Goal: Check status: Check status

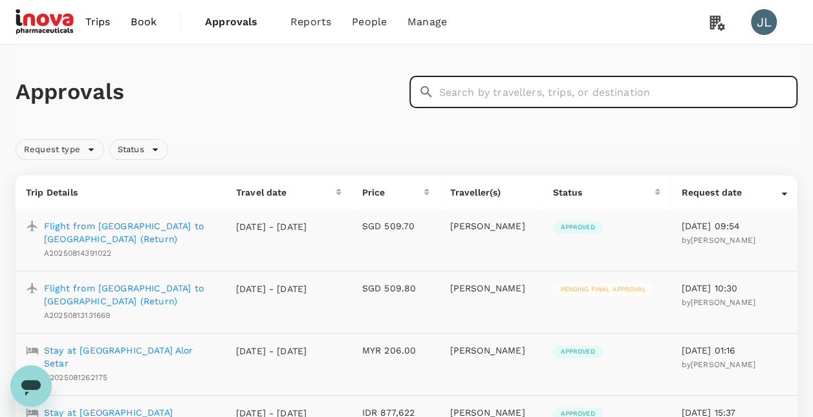
click at [449, 96] on input "text" at bounding box center [618, 92] width 359 height 32
paste input "A20250804677073"
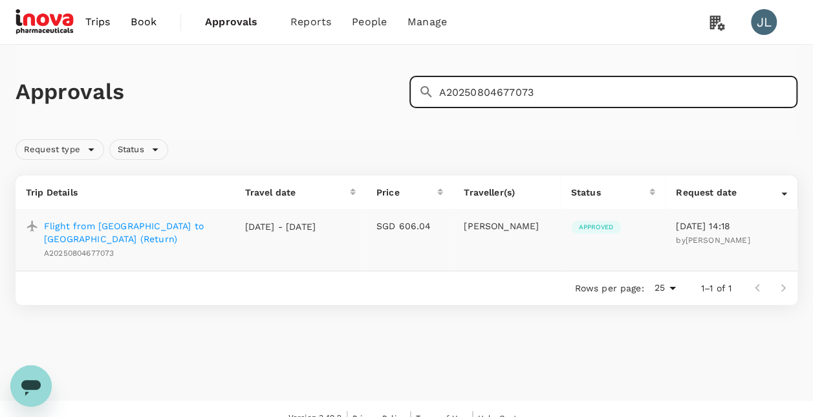
type input "A20250804677073"
click at [169, 221] on p "Flight from [GEOGRAPHIC_DATA] to [GEOGRAPHIC_DATA] (Return)" at bounding box center [134, 232] width 180 height 26
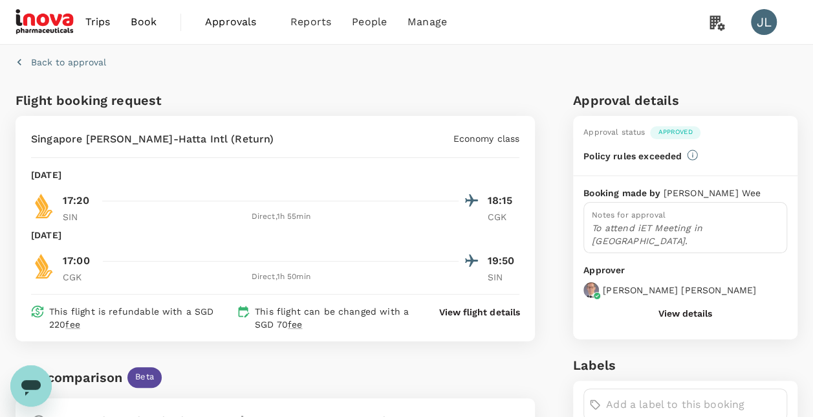
click at [94, 60] on p "Back to approval" at bounding box center [68, 62] width 75 height 13
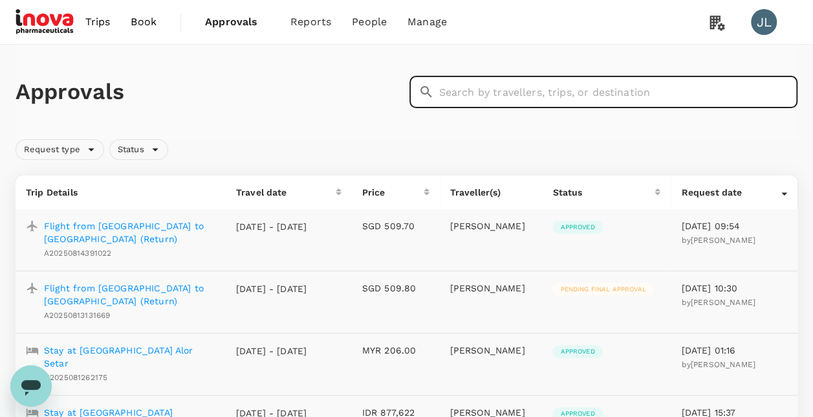
click at [570, 103] on input "text" at bounding box center [618, 92] width 359 height 32
paste input "TT-20250804625725"
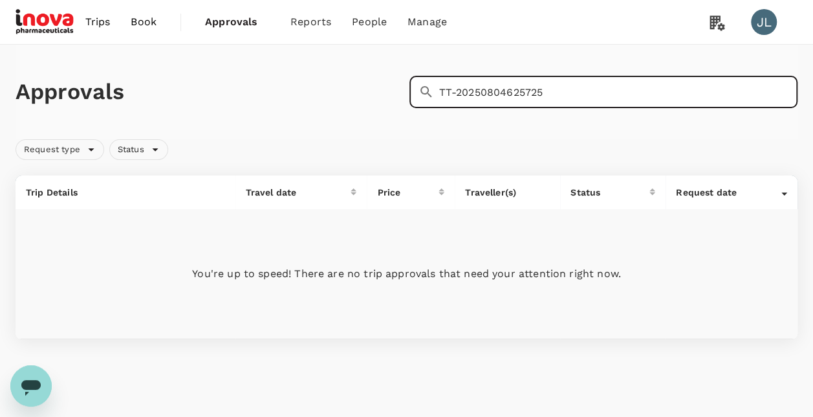
drag, startPoint x: 548, startPoint y: 96, endPoint x: 299, endPoint y: 78, distance: 250.3
click at [300, 79] on div "Approvals ​ TT-20250804625725 ​" at bounding box center [403, 89] width 787 height 38
paste input "A20250804677073"
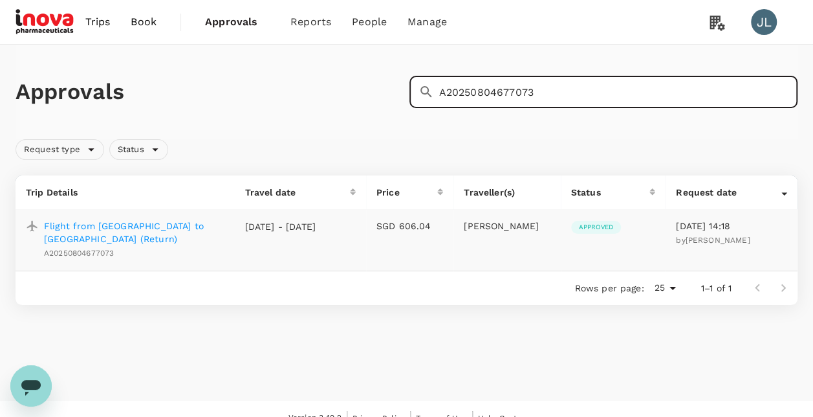
type input "A20250804677073"
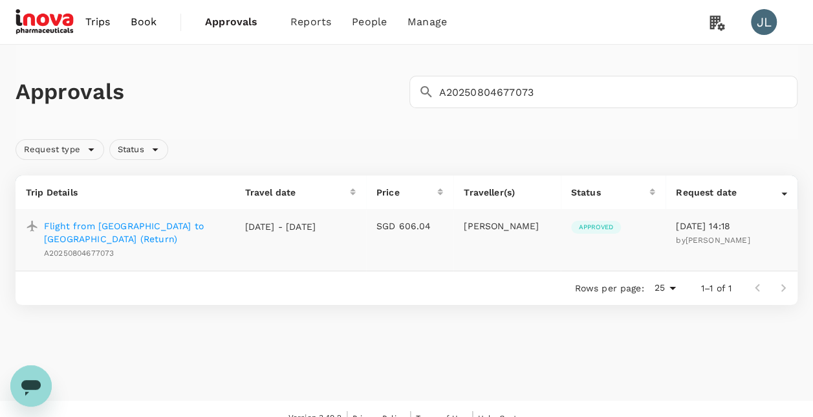
click at [181, 227] on p "Flight from [GEOGRAPHIC_DATA] to [GEOGRAPHIC_DATA] (Return)" at bounding box center [134, 232] width 180 height 26
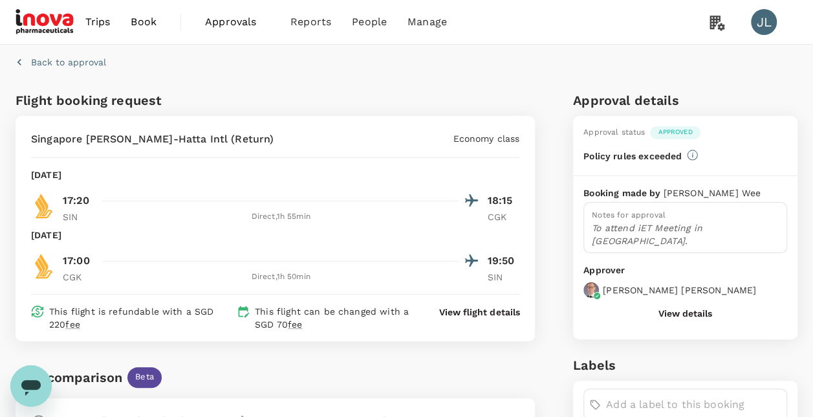
drag, startPoint x: 369, startPoint y: 89, endPoint x: 355, endPoint y: 89, distance: 14.2
click at [369, 89] on div "Flight booking request [GEOGRAPHIC_DATA] Changi - Soekarno-Hatta Intl (Return) …" at bounding box center [272, 422] width 525 height 674
click at [26, 60] on button "Back to approval" at bounding box center [61, 62] width 91 height 13
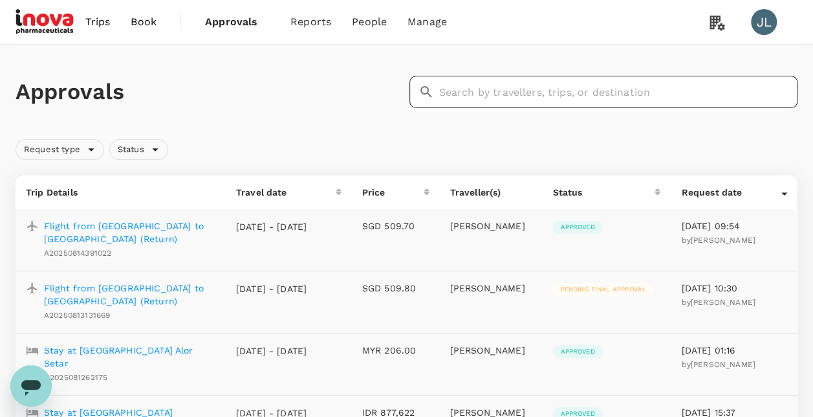
click at [449, 96] on input "text" at bounding box center [618, 92] width 359 height 32
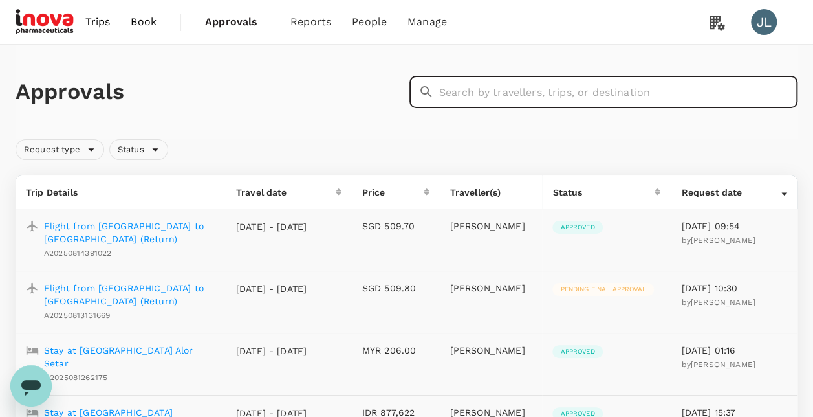
paste input "A20250804162775"
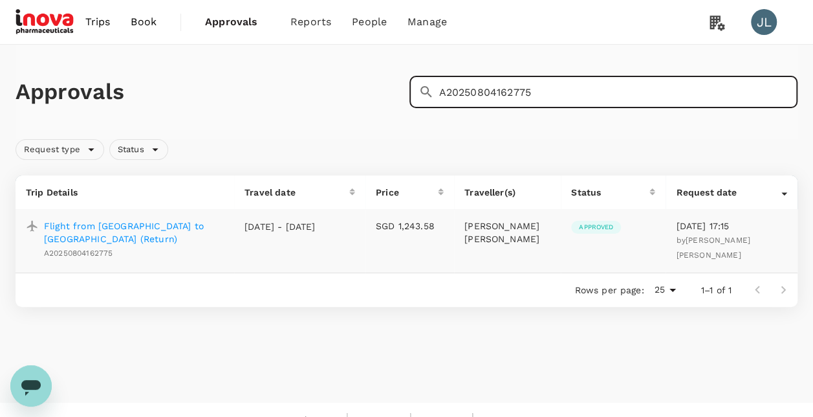
type input "A20250804162775"
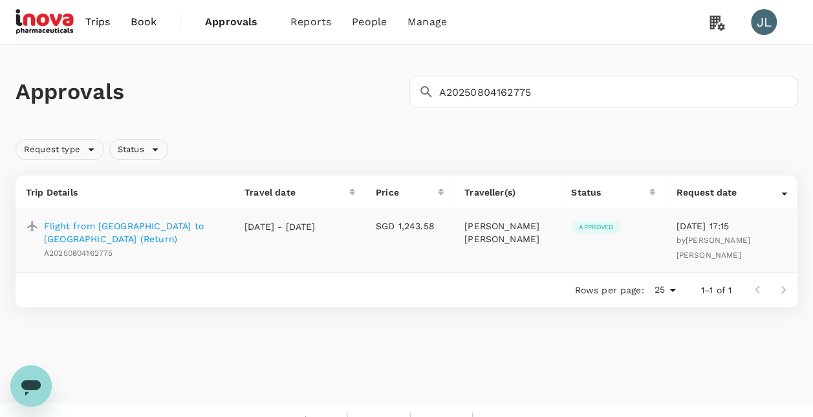
click at [204, 224] on p "Flight from [GEOGRAPHIC_DATA] to [GEOGRAPHIC_DATA] (Return)" at bounding box center [134, 232] width 180 height 26
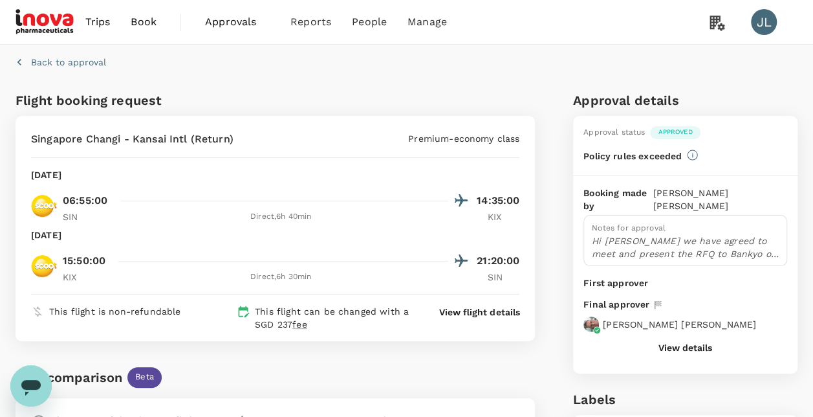
click at [277, 67] on div "Back to approval" at bounding box center [403, 59] width 787 height 40
click at [24, 62] on icon "button" at bounding box center [19, 62] width 13 height 13
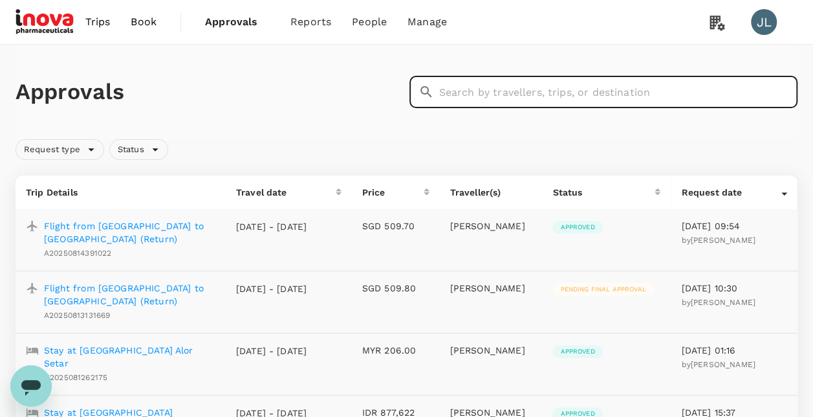
click at [493, 94] on input "text" at bounding box center [618, 92] width 359 height 32
paste input "TT-20250805479659"
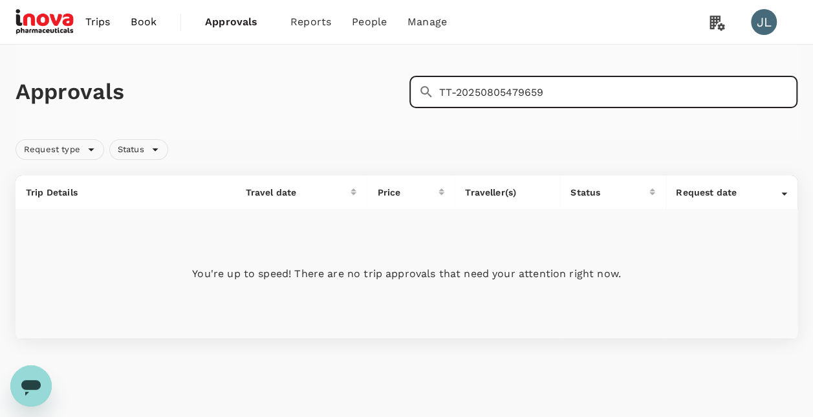
click at [563, 93] on input "TT-20250805479659" at bounding box center [618, 92] width 359 height 32
drag, startPoint x: 571, startPoint y: 92, endPoint x: 373, endPoint y: 76, distance: 199.2
click at [379, 78] on div "Approvals ​ TT-20250805479659 ​" at bounding box center [403, 89] width 787 height 38
paste input "H202508052655"
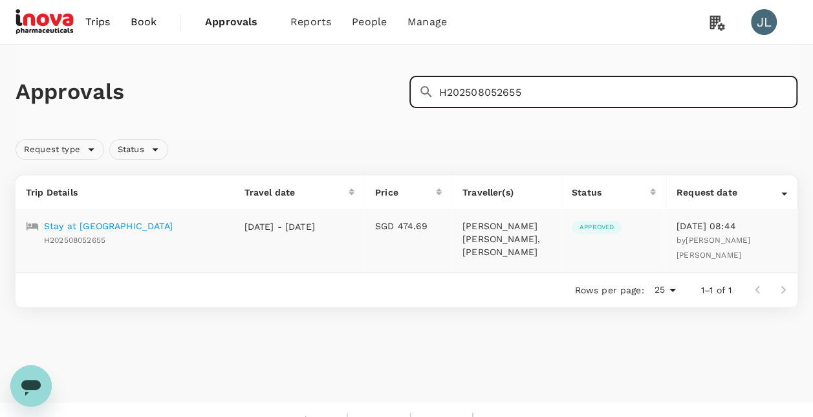
type input "H202508052655"
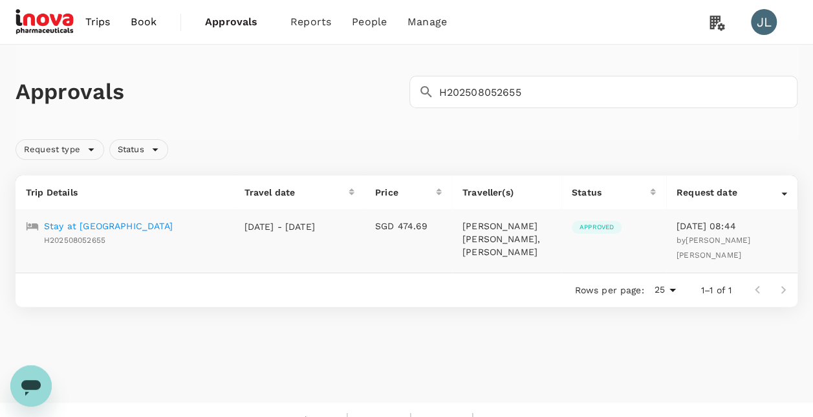
click at [160, 225] on p "Stay at [GEOGRAPHIC_DATA]" at bounding box center [108, 225] width 129 height 13
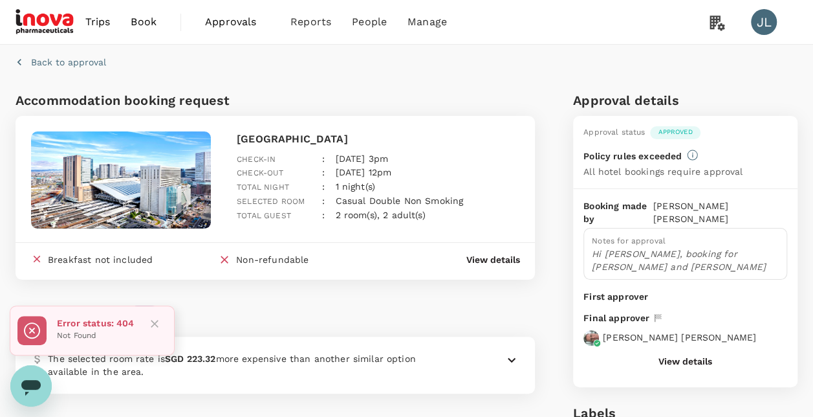
click at [362, 281] on div "Fare comparison Beta The selected room rate is SGD 223.32 more expensive than a…" at bounding box center [272, 336] width 525 height 114
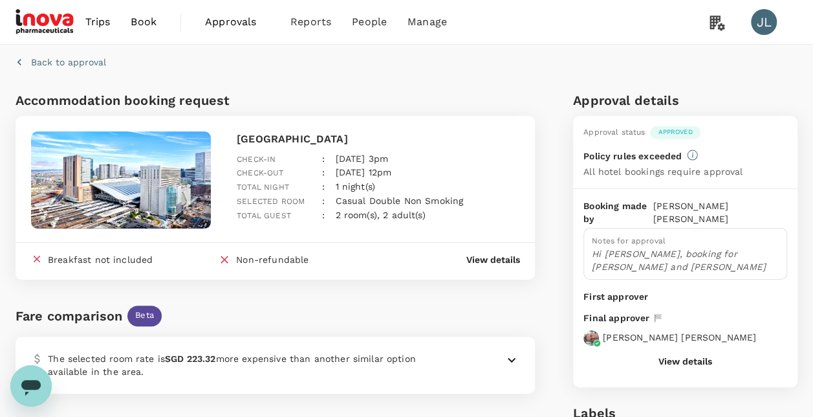
click at [25, 62] on icon "button" at bounding box center [19, 62] width 13 height 13
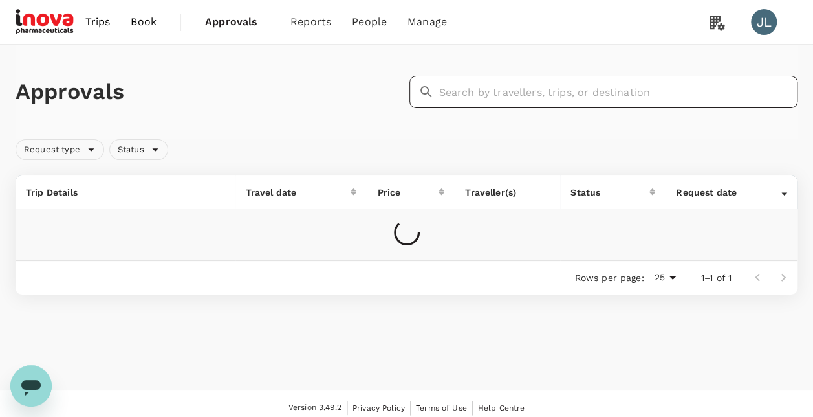
click at [504, 88] on input "text" at bounding box center [618, 92] width 359 height 32
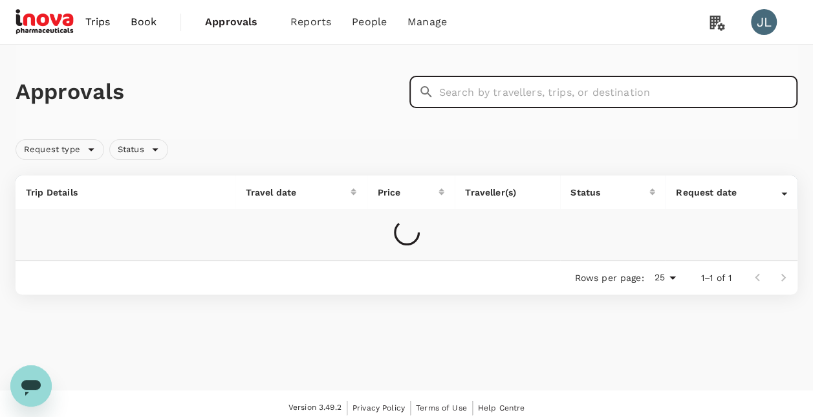
paste input "H2025080484227"
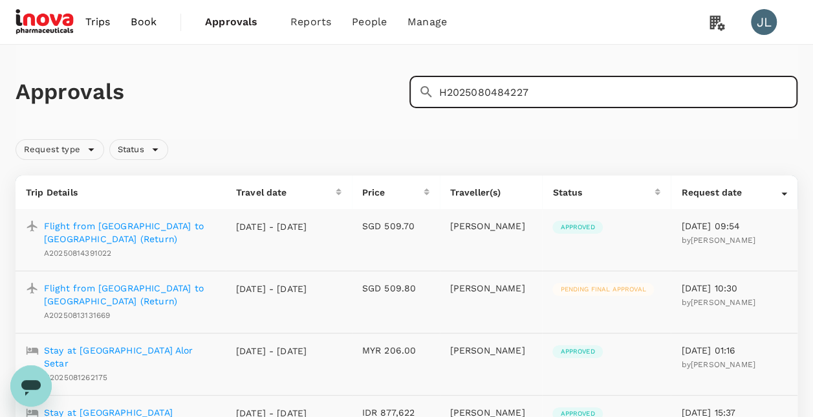
click at [534, 98] on input "H2025080484227" at bounding box center [618, 92] width 359 height 32
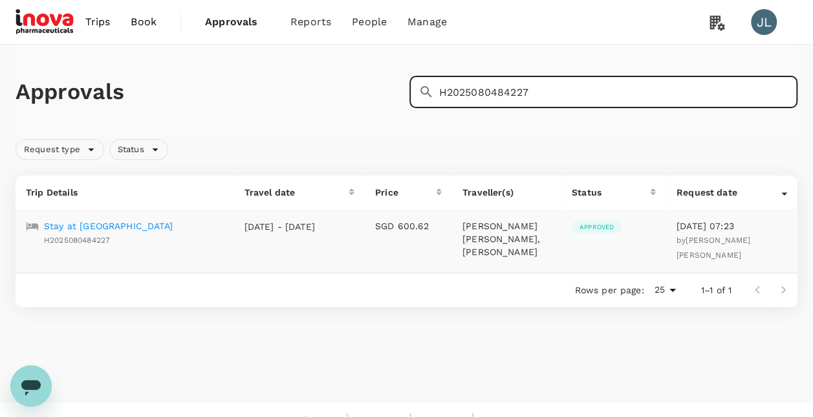
type input "H2025080484227"
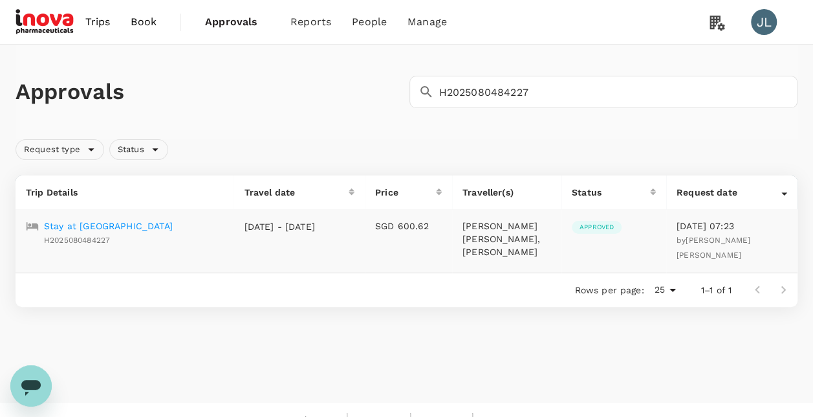
click at [173, 222] on p "Stay at [GEOGRAPHIC_DATA]" at bounding box center [108, 225] width 129 height 13
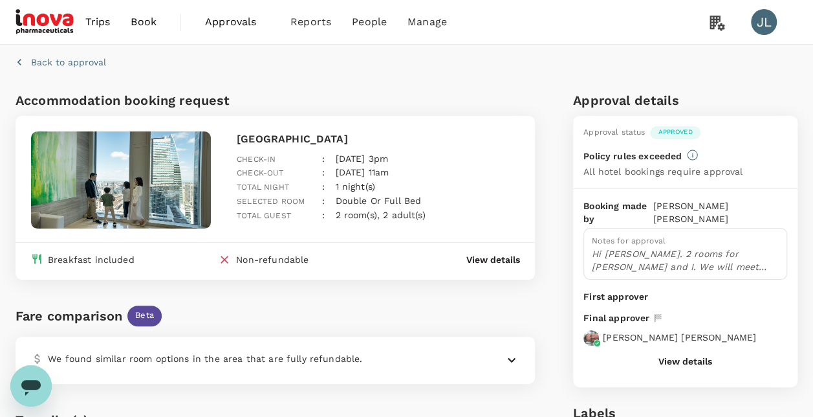
click at [277, 295] on div "Fare comparison Beta We found similar room options in the area that are fully r…" at bounding box center [272, 331] width 525 height 104
drag, startPoint x: 317, startPoint y: 87, endPoint x: 292, endPoint y: 81, distance: 25.3
click at [317, 87] on div "Accommodation booking request [GEOGRAPHIC_DATA] Check-in : [DATE] 3pm Check-out…" at bounding box center [272, 340] width 525 height 511
click at [30, 60] on button "Back to approval" at bounding box center [61, 62] width 91 height 13
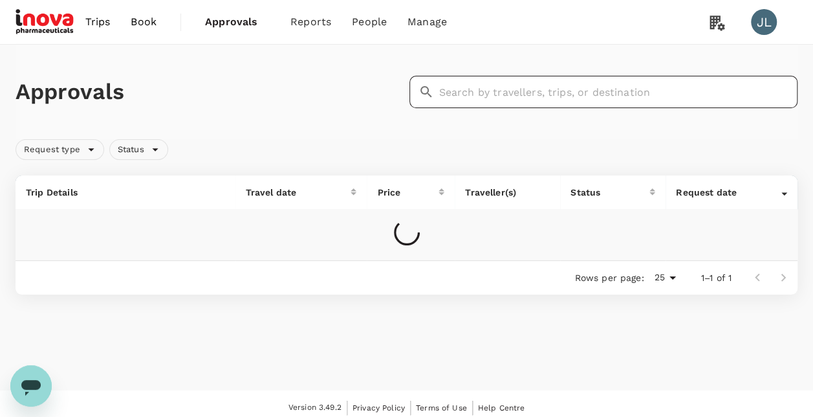
click at [463, 95] on input "text" at bounding box center [618, 92] width 359 height 32
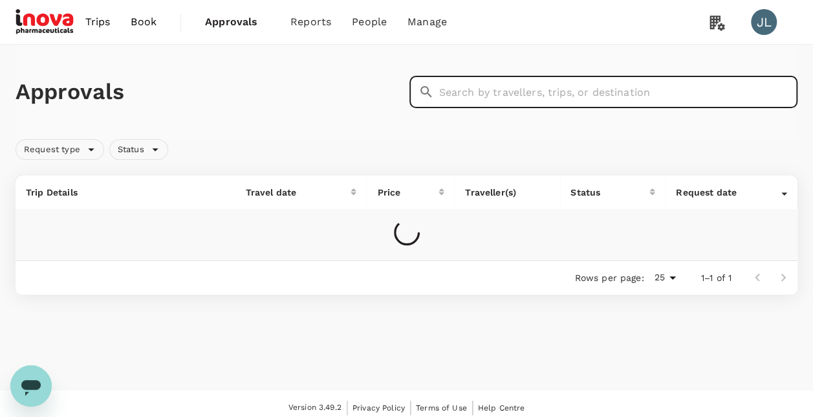
paste input "A20250806131498"
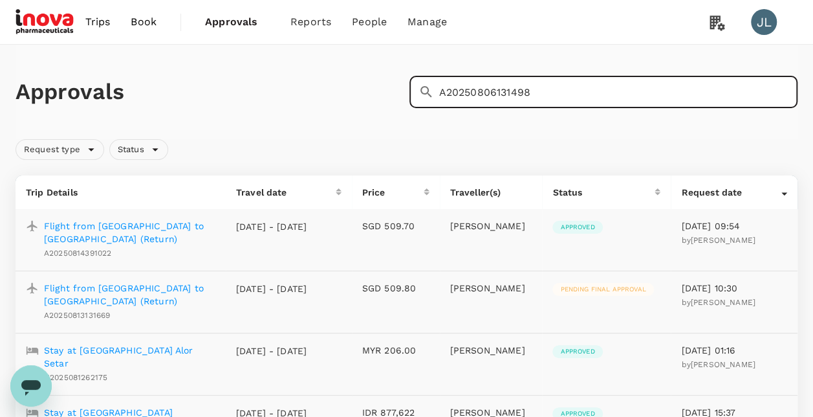
click at [539, 93] on input "A20250806131498" at bounding box center [618, 92] width 359 height 32
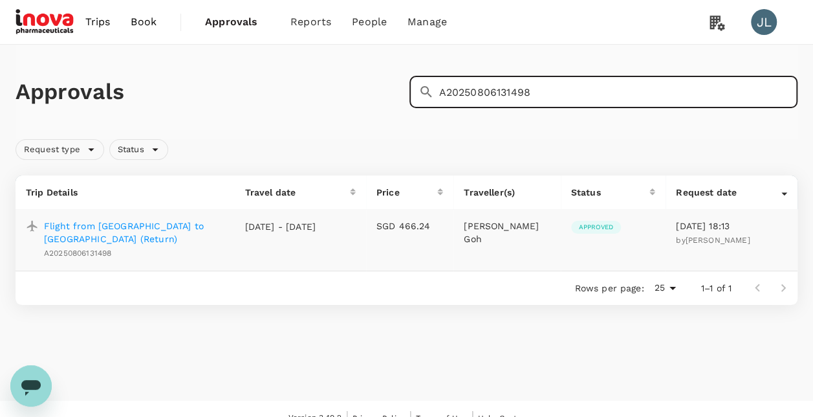
type input "A20250806131498"
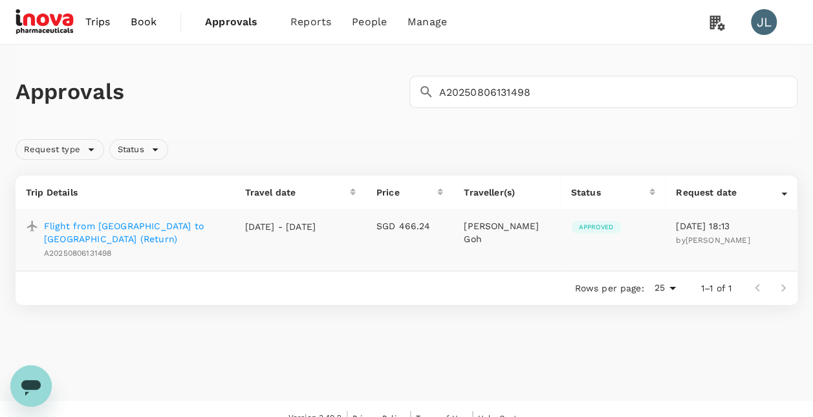
click at [190, 224] on p "Flight from [GEOGRAPHIC_DATA] to [GEOGRAPHIC_DATA] (Return)" at bounding box center [134, 232] width 180 height 26
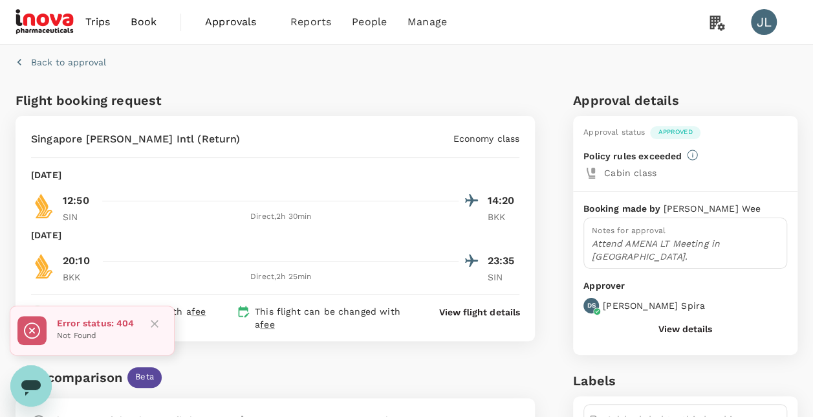
click at [305, 358] on div "Fare comparison Beta This is one of the shortest flights available. SGD 289.22 …" at bounding box center [272, 398] width 525 height 114
click at [158, 321] on icon "Close" at bounding box center [154, 323] width 13 height 13
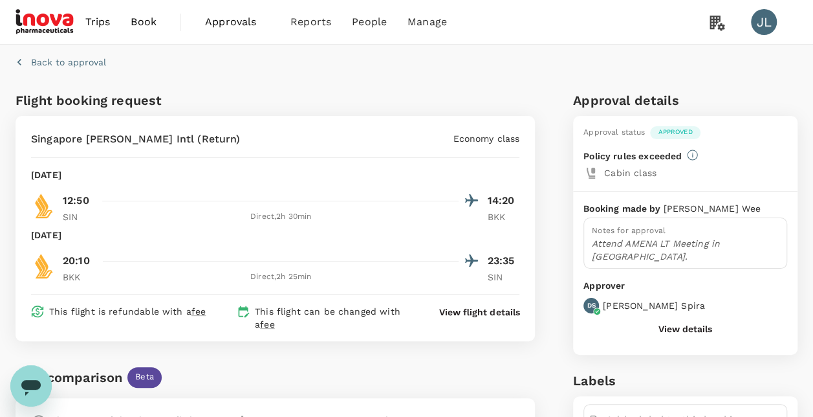
click at [347, 75] on div "Back to approval" at bounding box center [403, 59] width 787 height 40
click at [25, 63] on icon "button" at bounding box center [19, 62] width 13 height 13
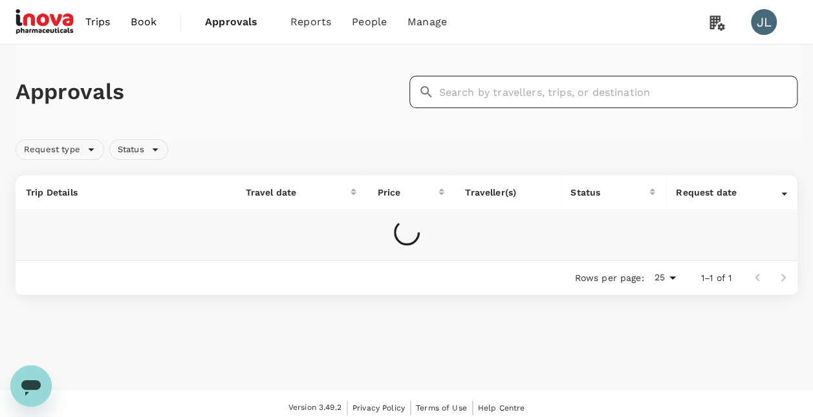
click at [490, 100] on input "text" at bounding box center [618, 92] width 359 height 32
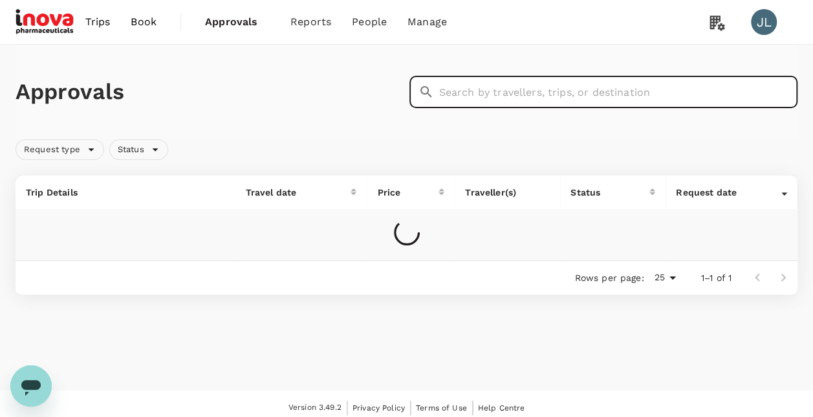
paste input "A20250807699573"
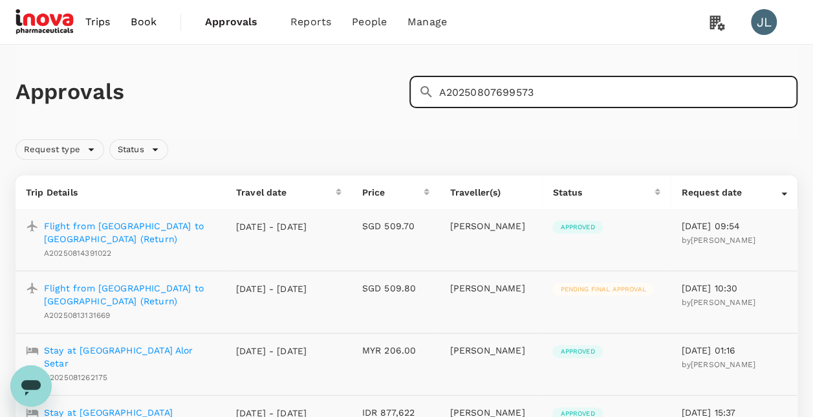
click at [531, 89] on input "A20250807699573" at bounding box center [618, 92] width 359 height 32
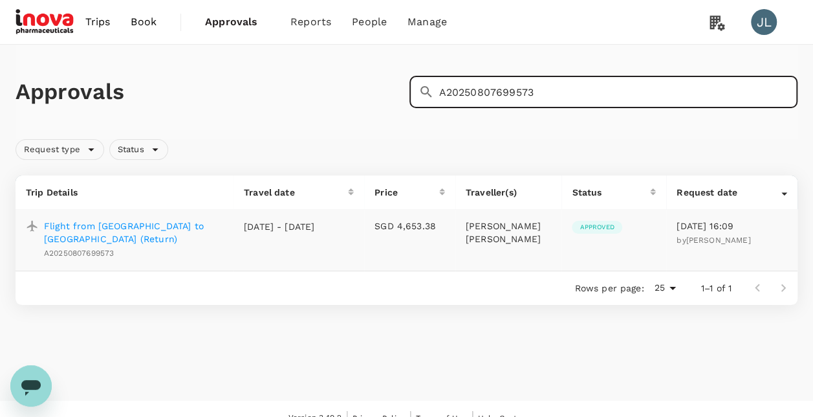
type input "A20250807699573"
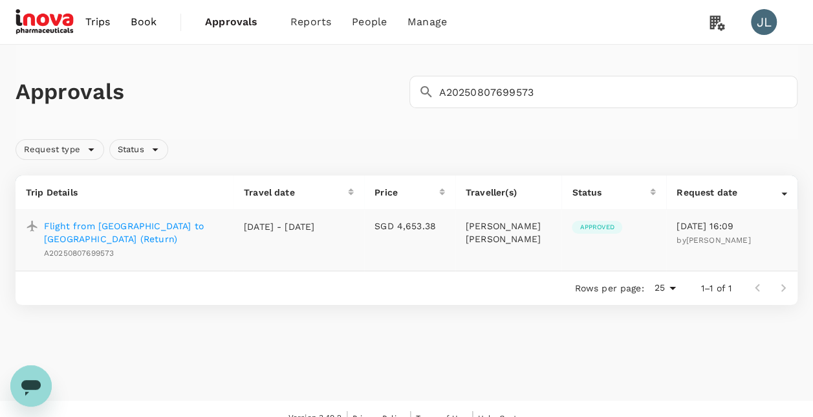
click at [182, 224] on p "Flight from [GEOGRAPHIC_DATA] to [GEOGRAPHIC_DATA] (Return)" at bounding box center [133, 232] width 179 height 26
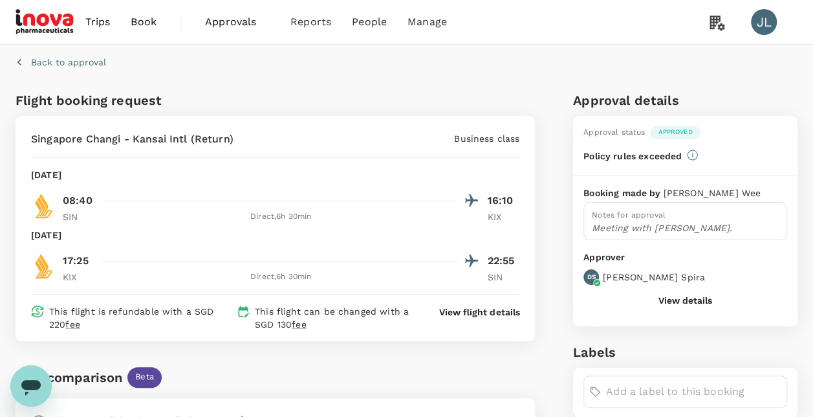
click at [334, 135] on div "Singapore Changi - Kansai Intl (Return) Business class" at bounding box center [275, 139] width 488 height 16
click at [362, 93] on div "Flight booking request [GEOGRAPHIC_DATA] Changi - Kansai Intl (Return) Business…" at bounding box center [272, 422] width 525 height 674
click at [33, 61] on p "Back to approval" at bounding box center [68, 62] width 75 height 13
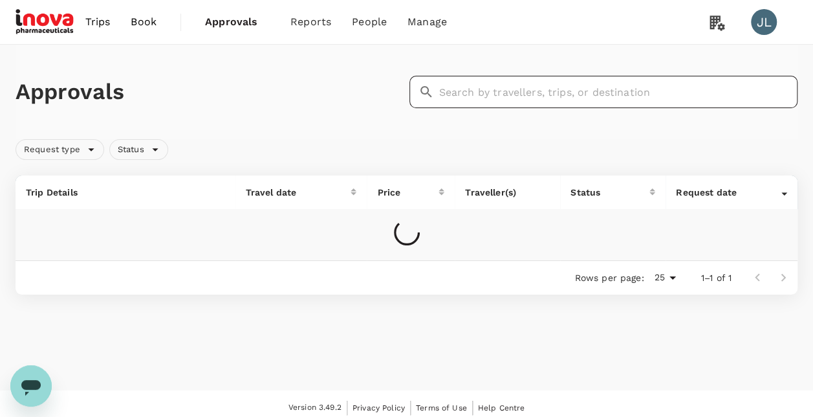
click at [460, 94] on input "text" at bounding box center [618, 92] width 359 height 32
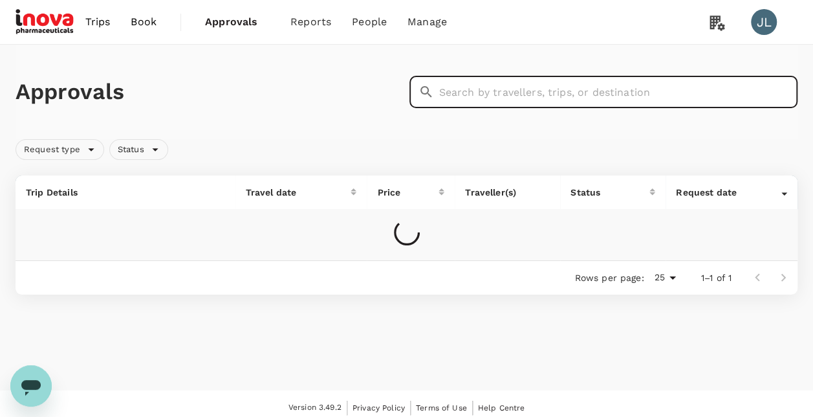
paste input "A20250807131158"
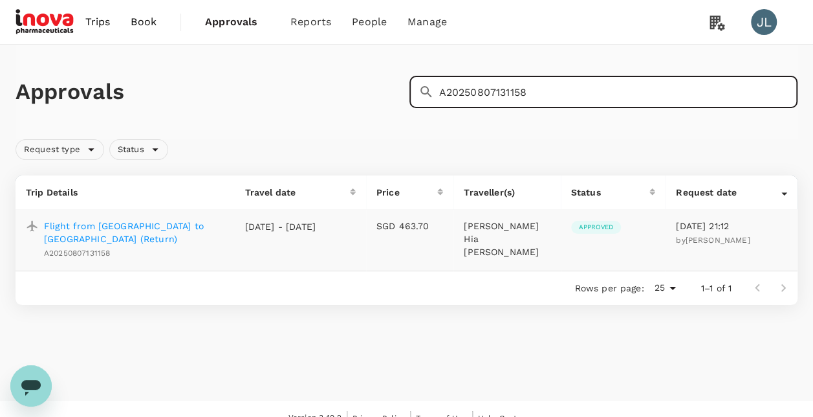
type input "A20250807131158"
click at [193, 226] on p "Flight from [GEOGRAPHIC_DATA] to [GEOGRAPHIC_DATA] (Return)" at bounding box center [134, 232] width 180 height 26
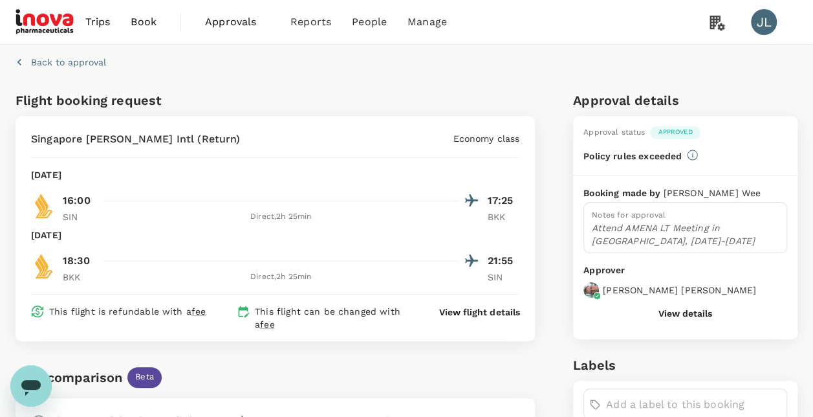
click at [217, 219] on div "Direct , 2h 25min" at bounding box center [281, 216] width 356 height 13
click at [228, 81] on div "Back to approval Flight booking request [GEOGRAPHIC_DATA] [GEOGRAPHIC_DATA] - […" at bounding box center [406, 401] width 813 height 713
click at [61, 63] on p "Back to approval" at bounding box center [68, 62] width 75 height 13
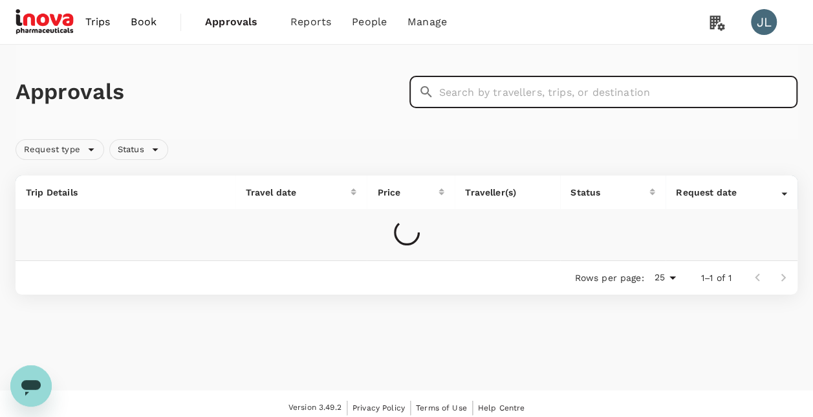
click at [457, 93] on input "text" at bounding box center [618, 92] width 359 height 32
paste input "H2025080738846"
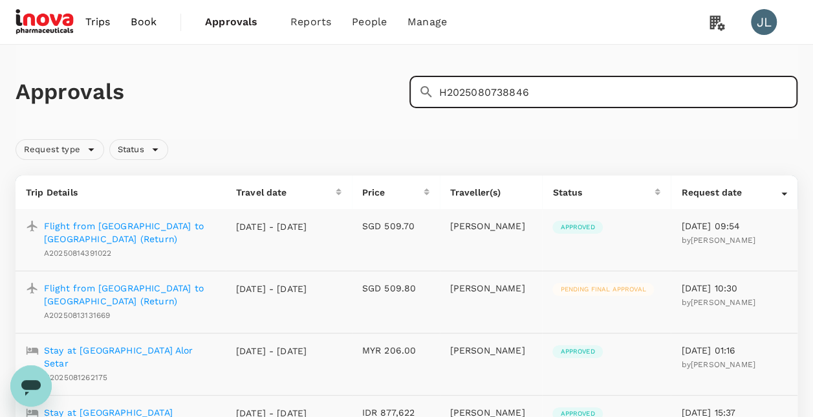
click at [530, 92] on input "H2025080738846" at bounding box center [618, 92] width 359 height 32
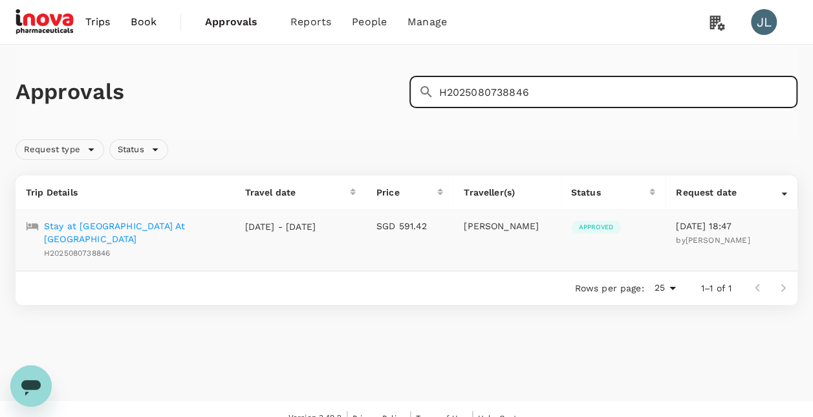
type input "H2025080738846"
click at [158, 227] on p "Stay at [GEOGRAPHIC_DATA] At [GEOGRAPHIC_DATA]" at bounding box center [134, 232] width 180 height 26
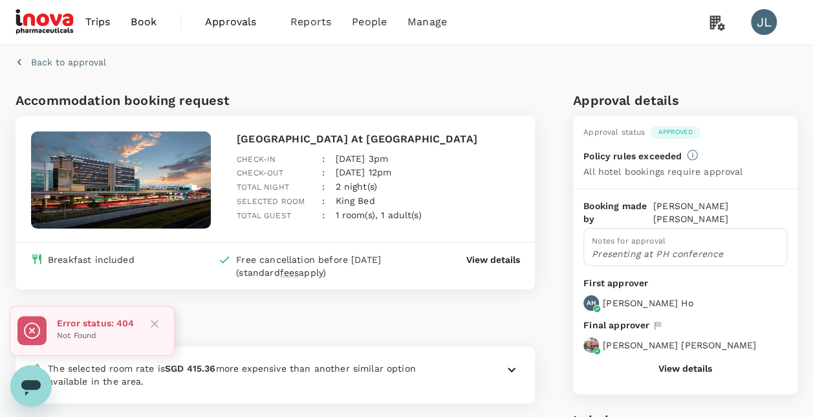
click at [274, 321] on div "Fare comparison Beta" at bounding box center [275, 325] width 519 height 21
click at [157, 324] on icon "Close" at bounding box center [154, 323] width 13 height 13
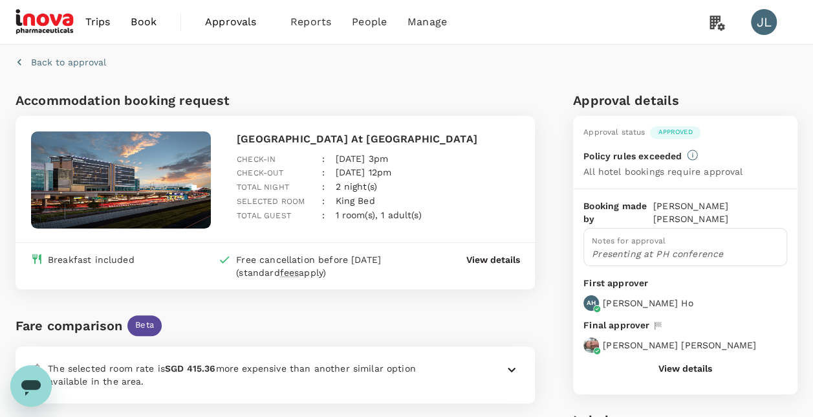
click at [62, 65] on p "Back to approval" at bounding box center [68, 62] width 75 height 13
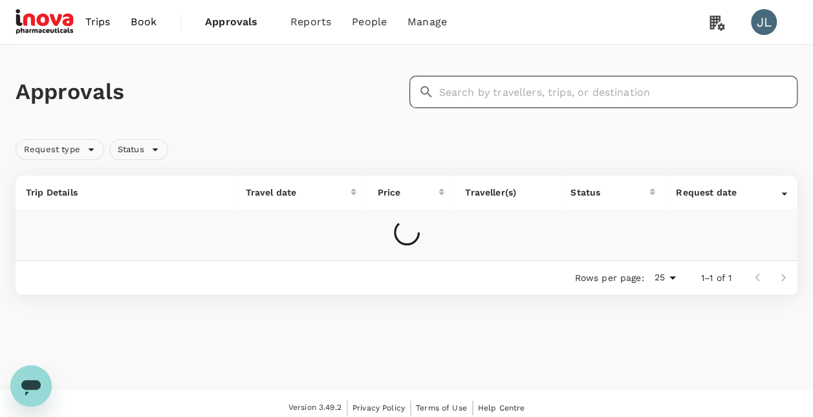
click at [462, 97] on input "text" at bounding box center [618, 92] width 359 height 32
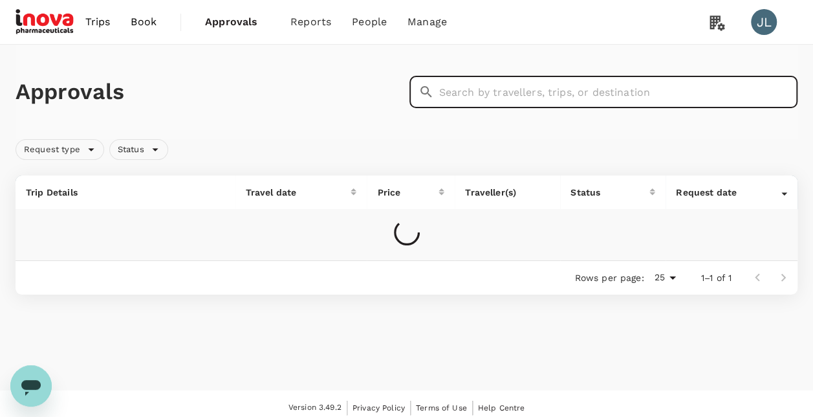
paste input "A20250805784919"
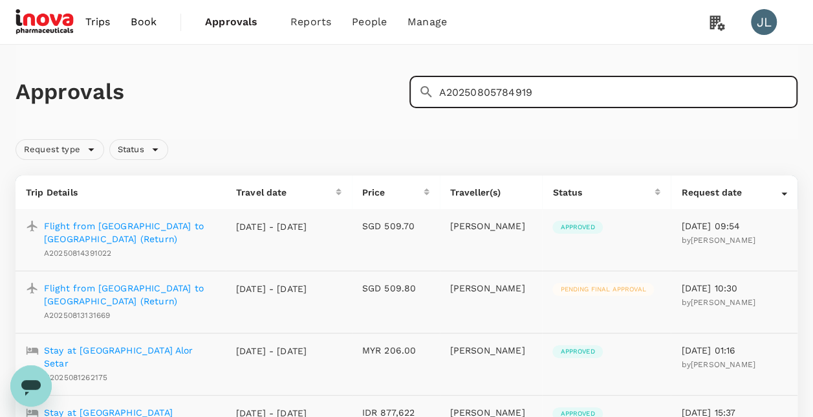
click at [534, 90] on input "A20250805784919" at bounding box center [618, 92] width 359 height 32
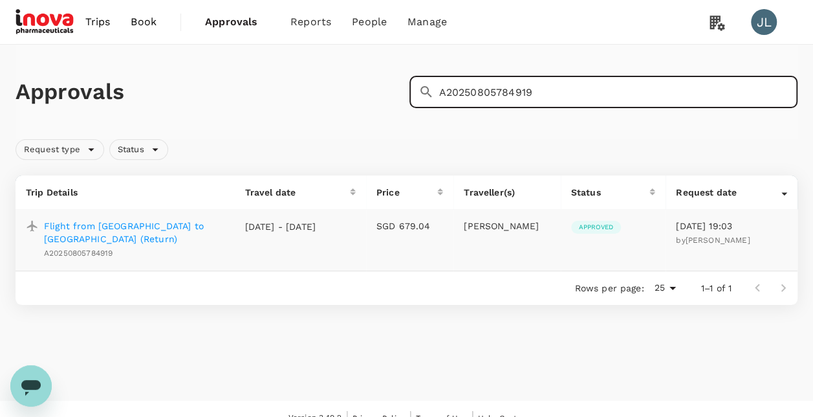
click at [526, 87] on input "A20250805784919" at bounding box center [618, 92] width 359 height 32
click at [534, 88] on input "A20250805784919" at bounding box center [618, 92] width 359 height 32
type input "A20250805784919"
click at [164, 224] on p "Flight from [GEOGRAPHIC_DATA] to [GEOGRAPHIC_DATA] (Return)" at bounding box center [134, 232] width 180 height 26
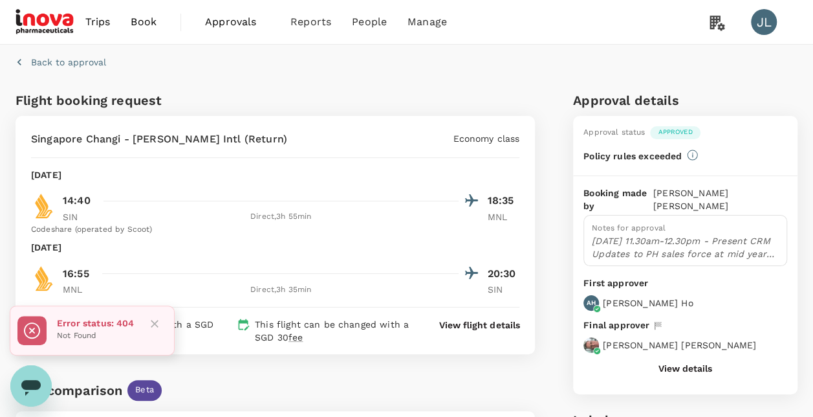
drag, startPoint x: 354, startPoint y: 179, endPoint x: 341, endPoint y: 177, distance: 13.0
click at [354, 178] on div "[DATE]" at bounding box center [275, 174] width 488 height 13
click at [152, 322] on icon "Close" at bounding box center [154, 323] width 13 height 13
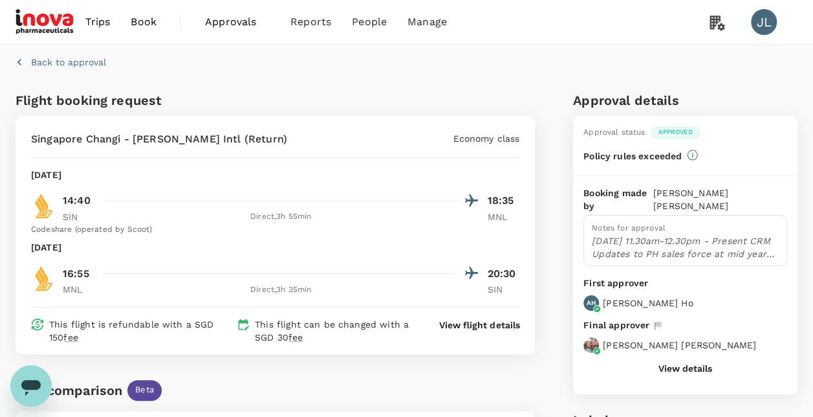
click at [47, 63] on p "Back to approval" at bounding box center [68, 62] width 75 height 13
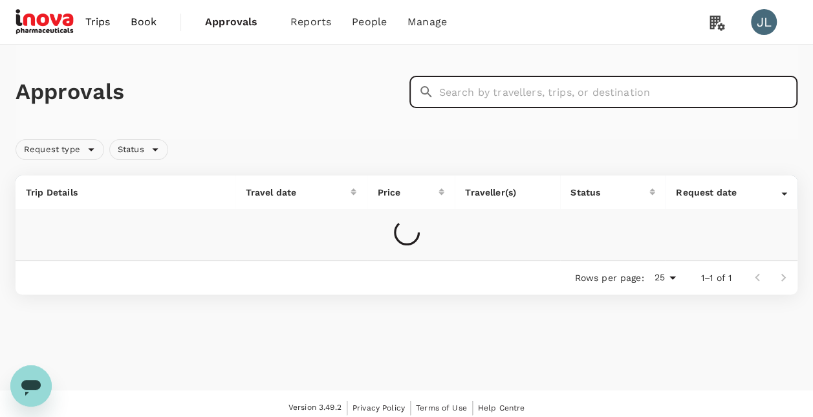
click at [449, 92] on input "text" at bounding box center [618, 92] width 359 height 32
paste input "A20250806613920"
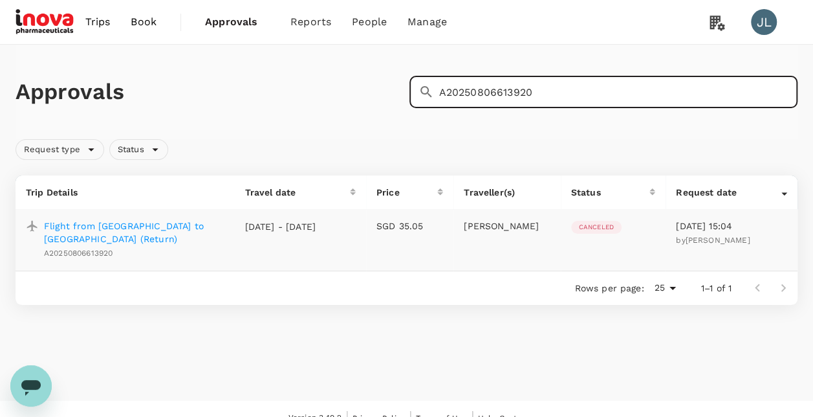
type input "A20250806613920"
click at [213, 223] on p "Flight from [GEOGRAPHIC_DATA] to [GEOGRAPHIC_DATA] (Return)" at bounding box center [134, 232] width 180 height 26
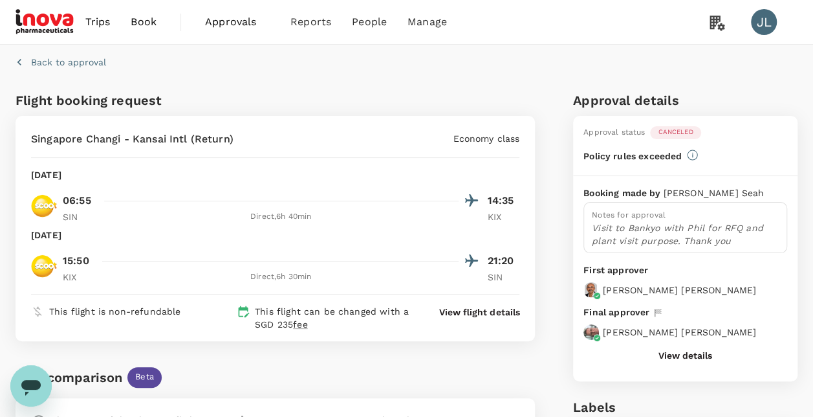
click at [312, 74] on div "Back to approval" at bounding box center [403, 59] width 787 height 40
click at [274, 81] on div "Back to approval Flight booking request [GEOGRAPHIC_DATA] [GEOGRAPHIC_DATA] - K…" at bounding box center [406, 401] width 813 height 713
click at [92, 66] on p "Back to approval" at bounding box center [68, 62] width 75 height 13
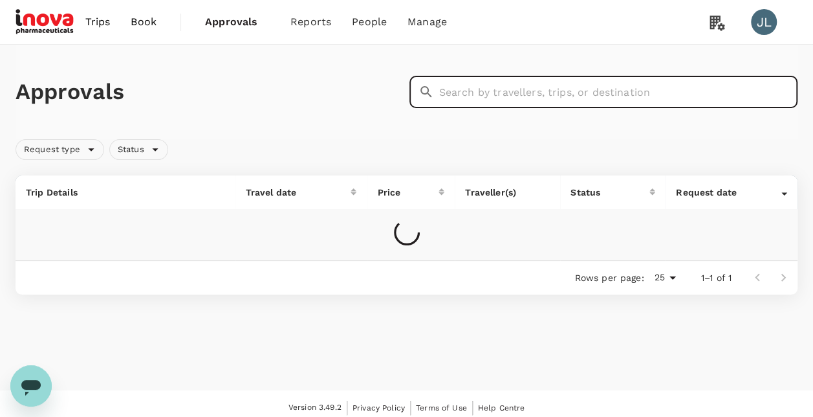
click at [455, 98] on input "text" at bounding box center [618, 92] width 359 height 32
paste input "A20250807140797"
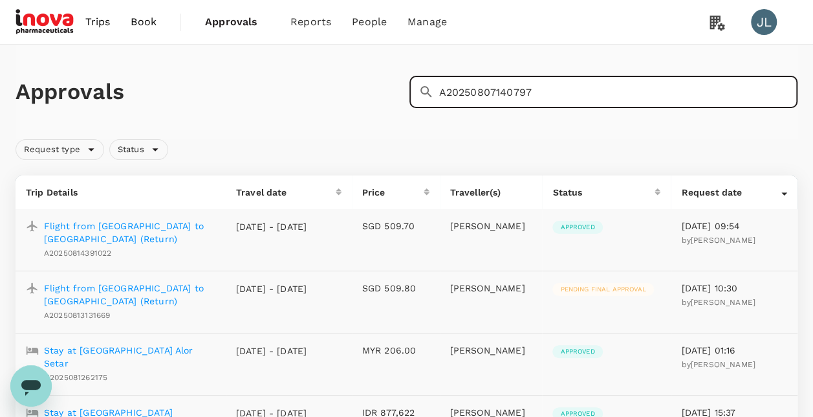
click at [532, 90] on input "A20250807140797" at bounding box center [618, 92] width 359 height 32
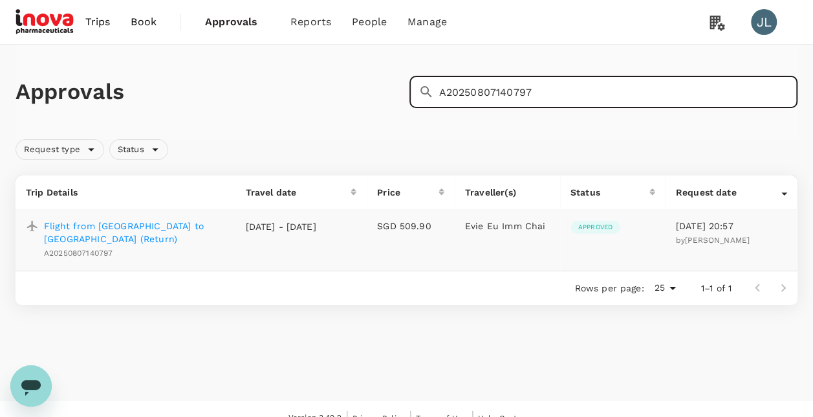
type input "A20250807140797"
click at [183, 222] on p "Flight from [GEOGRAPHIC_DATA] to [GEOGRAPHIC_DATA] (Return)" at bounding box center [134, 232] width 180 height 26
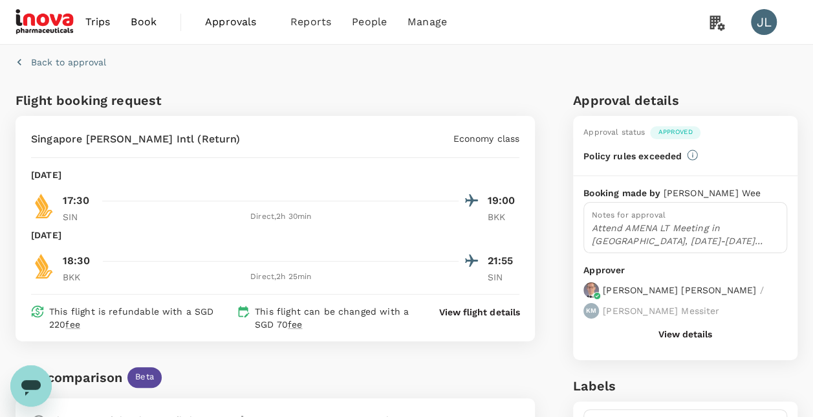
click at [312, 155] on div "Singapore Changi - Suvarnabhumi Intl (Return) Economy class [DATE] 17:30 19:00 …" at bounding box center [275, 228] width 519 height 225
click at [93, 60] on p "Back to approval" at bounding box center [68, 62] width 75 height 13
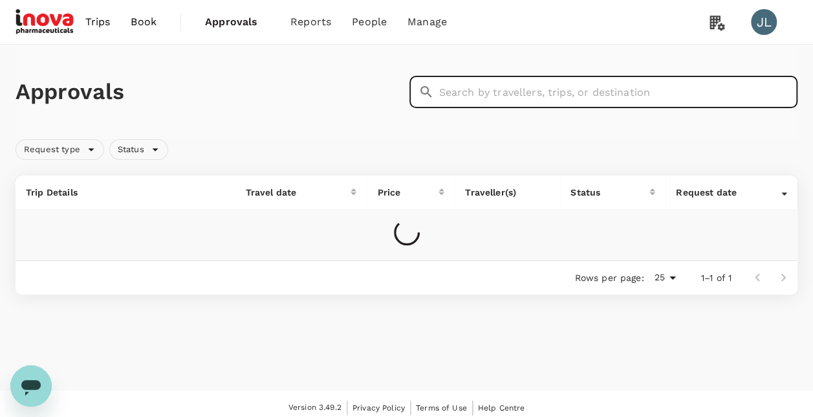
click at [503, 90] on input "text" at bounding box center [618, 92] width 359 height 32
paste input "A20250807807368"
click at [532, 92] on input "A20250807807368" at bounding box center [618, 92] width 359 height 32
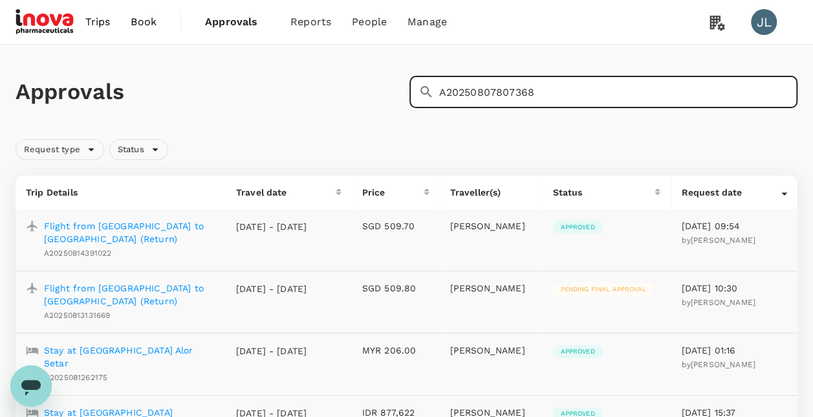
click at [532, 92] on input "A20250807807368" at bounding box center [618, 92] width 359 height 32
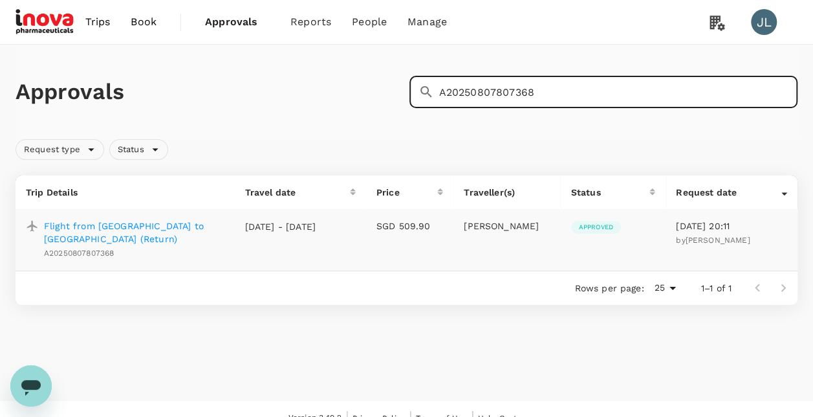
type input "A20250807807368"
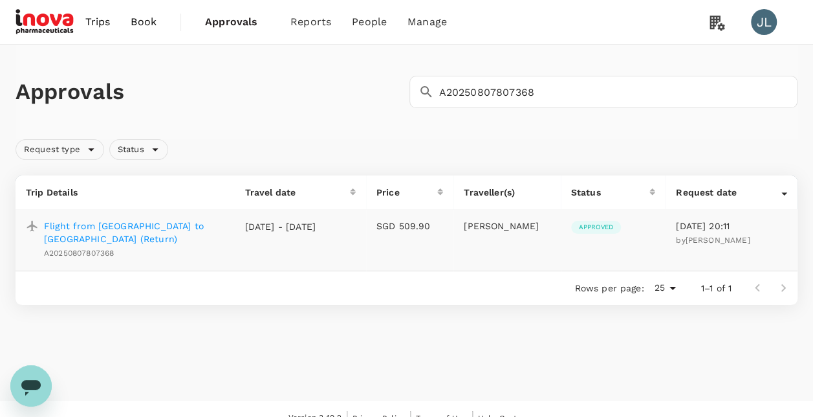
click at [189, 225] on p "Flight from [GEOGRAPHIC_DATA] to [GEOGRAPHIC_DATA] (Return)" at bounding box center [134, 232] width 180 height 26
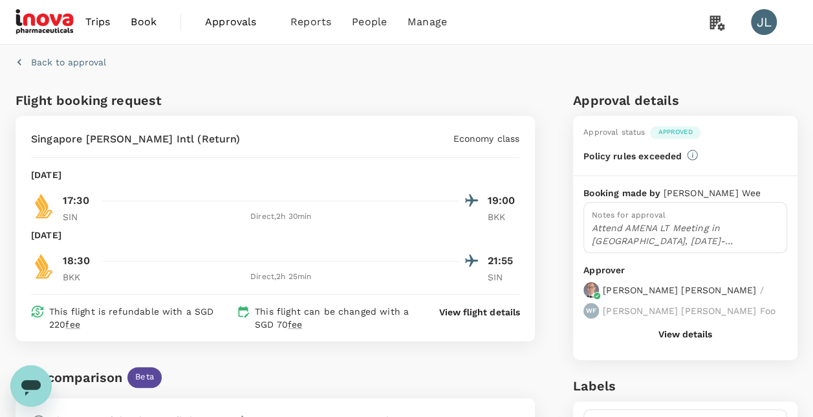
click at [332, 173] on div "[DATE]" at bounding box center [275, 174] width 488 height 13
click at [209, 87] on div "Flight booking request" at bounding box center [141, 98] width 263 height 26
click at [65, 62] on p "Back to approval" at bounding box center [68, 62] width 75 height 13
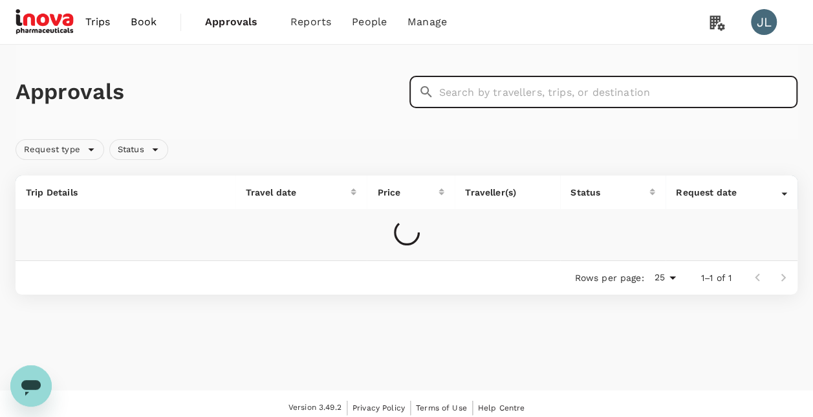
click at [448, 95] on input "text" at bounding box center [618, 92] width 359 height 32
paste input "A20250806155155"
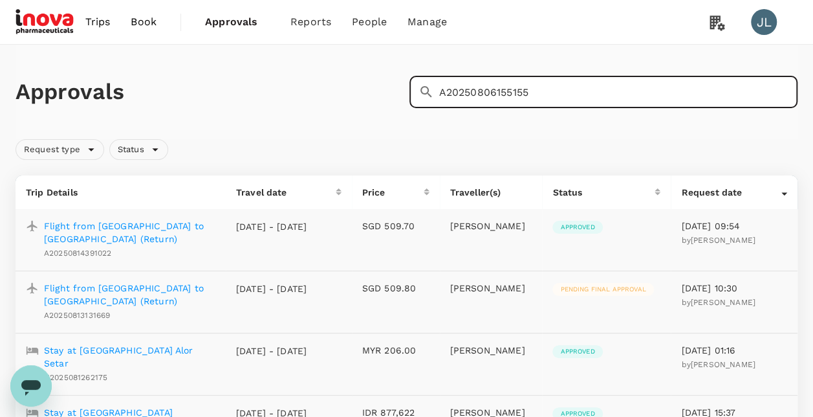
click at [528, 91] on input "A20250806155155" at bounding box center [618, 92] width 359 height 32
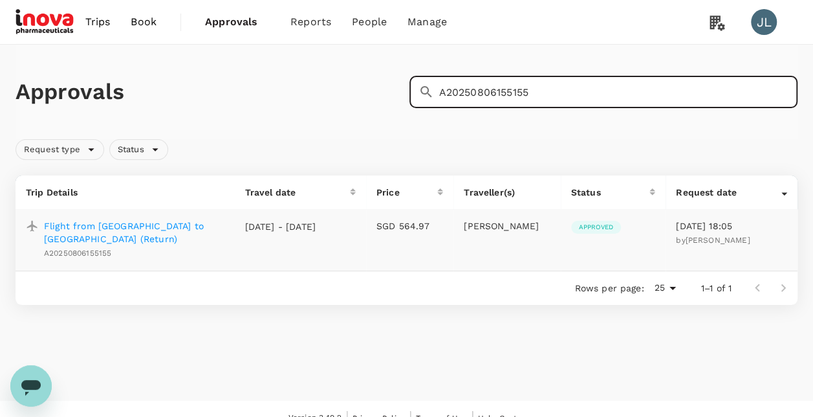
type input "A20250806155155"
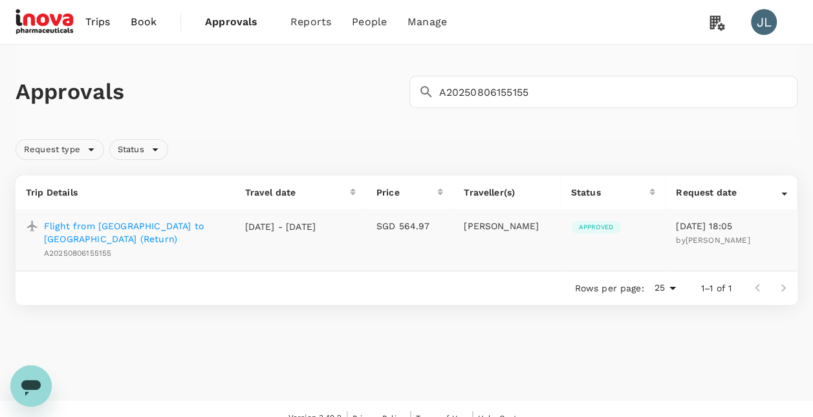
click at [175, 226] on p "Flight from [GEOGRAPHIC_DATA] to [GEOGRAPHIC_DATA] (Return)" at bounding box center [134, 232] width 180 height 26
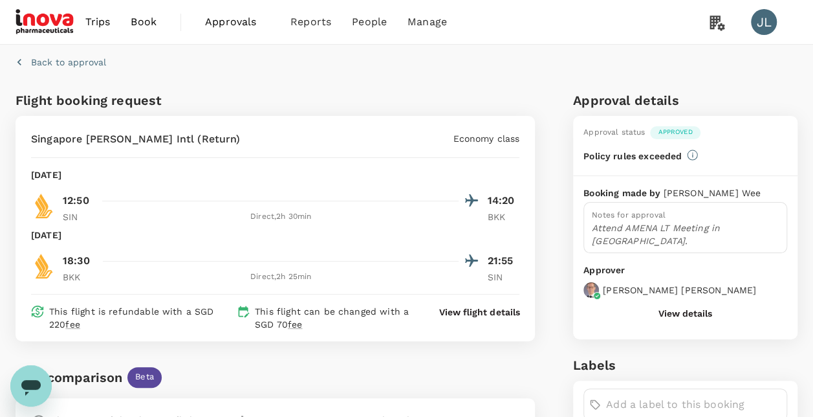
click at [356, 135] on div "Singapore [PERSON_NAME] Intl (Return) Economy class" at bounding box center [275, 139] width 488 height 16
drag, startPoint x: 356, startPoint y: 96, endPoint x: 324, endPoint y: 91, distance: 32.1
click at [356, 96] on div "Flight booking request [GEOGRAPHIC_DATA] [GEOGRAPHIC_DATA] - [GEOGRAPHIC_DATA] …" at bounding box center [272, 422] width 525 height 674
click at [100, 63] on p "Back to approval" at bounding box center [68, 62] width 75 height 13
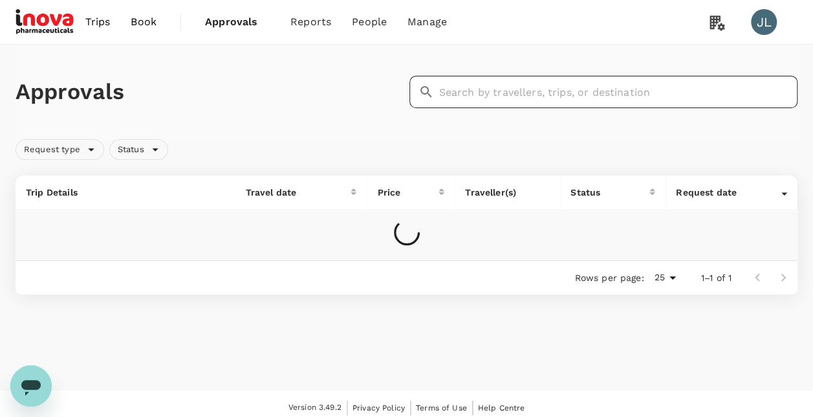
click at [455, 97] on input "text" at bounding box center [618, 92] width 359 height 32
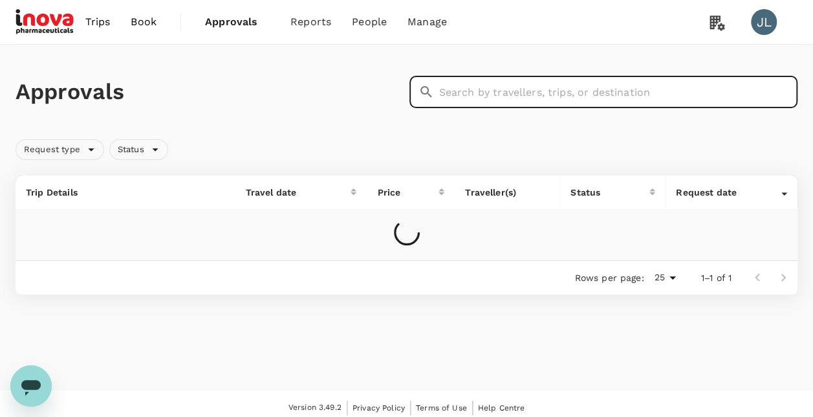
paste input "A20250807959422"
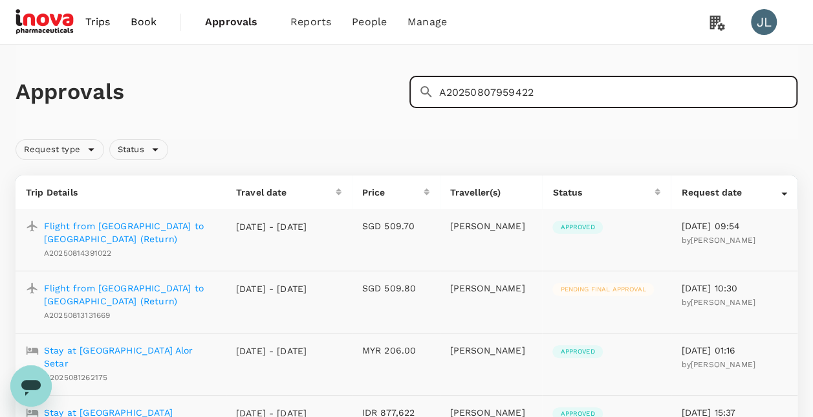
click at [533, 92] on input "A20250807959422" at bounding box center [618, 92] width 359 height 32
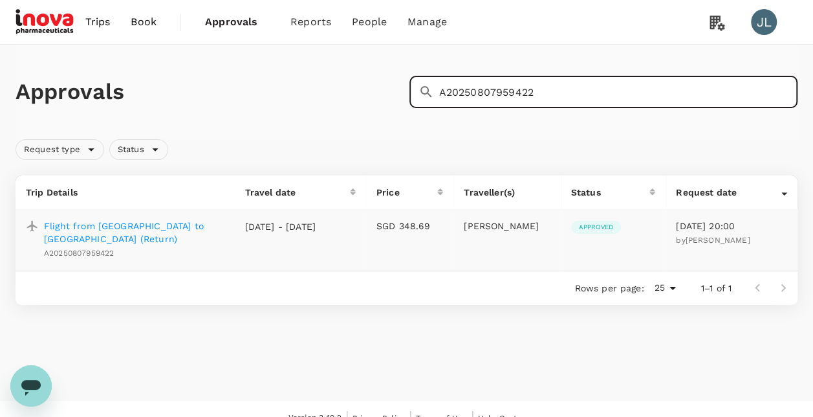
type input "A20250807959422"
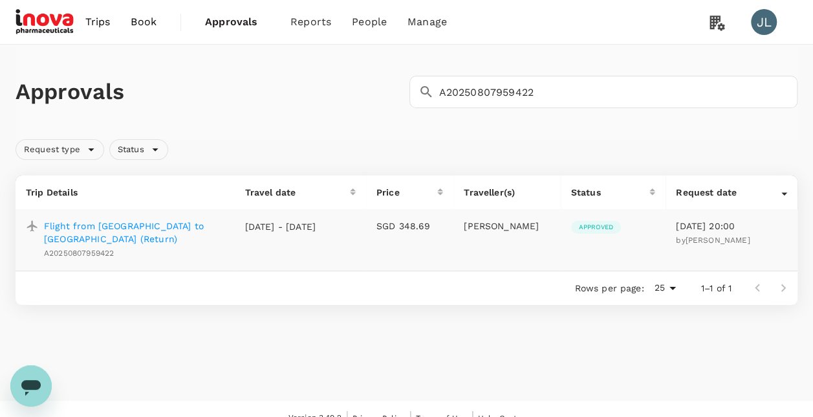
click at [169, 227] on p "Flight from [GEOGRAPHIC_DATA] to [GEOGRAPHIC_DATA] (Return)" at bounding box center [134, 232] width 180 height 26
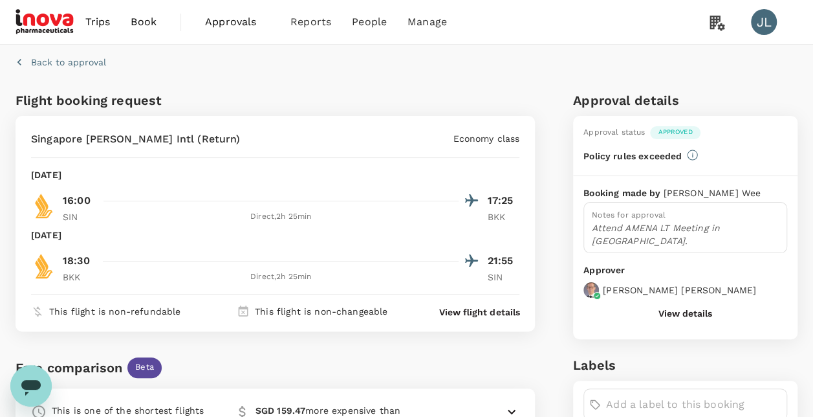
click at [309, 100] on div "Flight booking request [GEOGRAPHIC_DATA] [GEOGRAPHIC_DATA] - [GEOGRAPHIC_DATA] …" at bounding box center [272, 417] width 525 height 664
click at [363, 89] on div "Flight booking request [GEOGRAPHIC_DATA] [GEOGRAPHIC_DATA] - [GEOGRAPHIC_DATA] …" at bounding box center [272, 417] width 525 height 664
click at [65, 58] on p "Back to approval" at bounding box center [68, 62] width 75 height 13
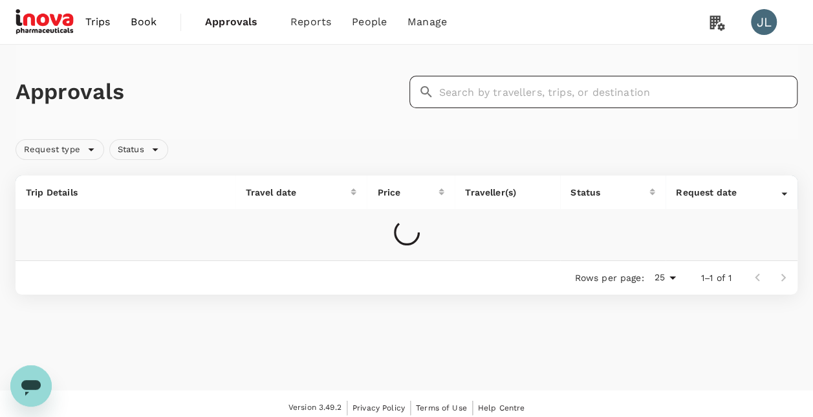
click at [439, 93] on input "text" at bounding box center [618, 92] width 359 height 32
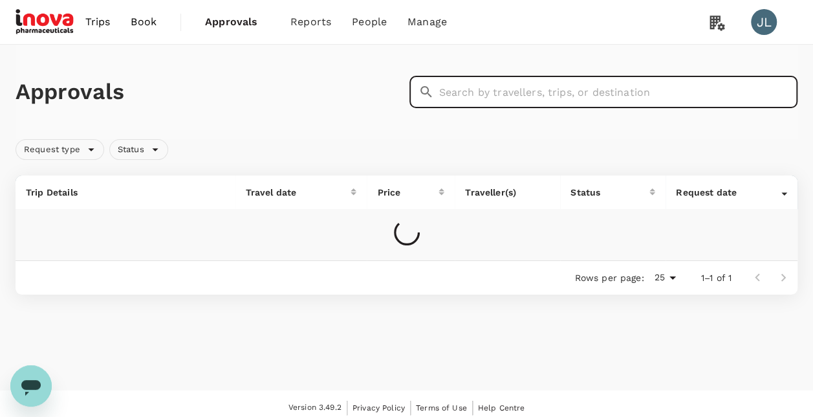
paste input "A20250808172076"
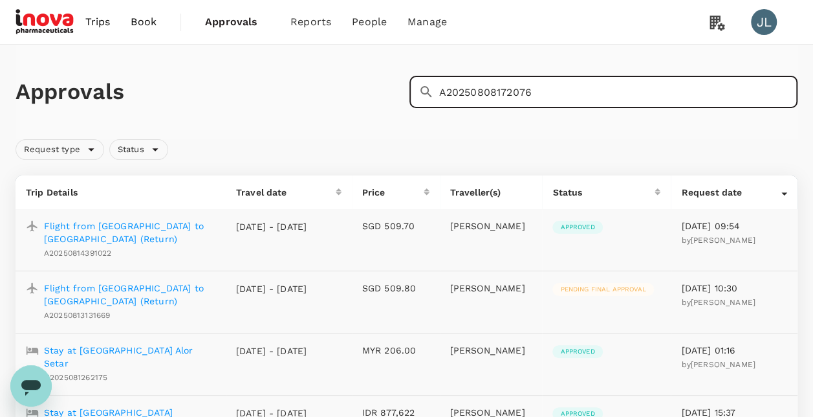
click at [532, 91] on input "A20250808172076" at bounding box center [618, 92] width 359 height 32
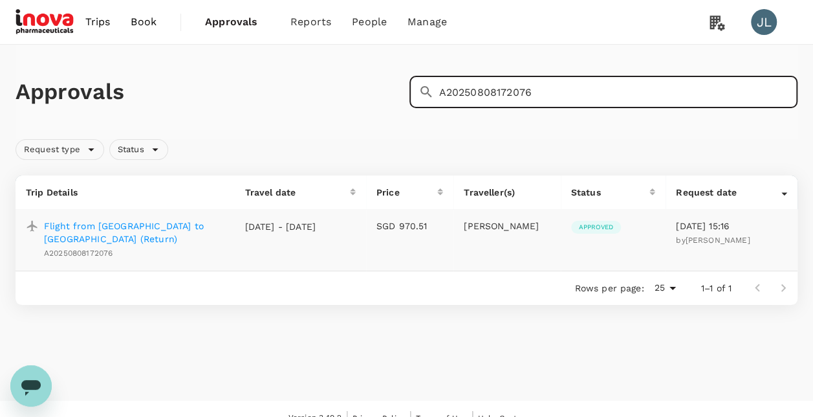
click at [532, 91] on input "A20250808172076" at bounding box center [618, 92] width 359 height 32
type input "A20250808172076"
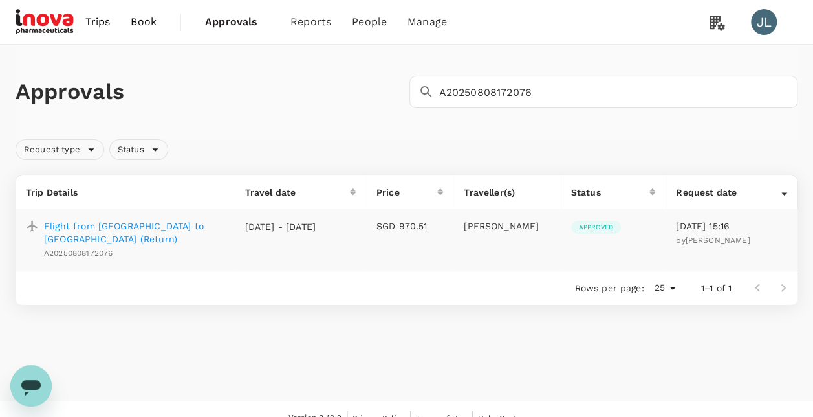
click at [195, 226] on p "Flight from [GEOGRAPHIC_DATA] to [GEOGRAPHIC_DATA] (Return)" at bounding box center [134, 232] width 180 height 26
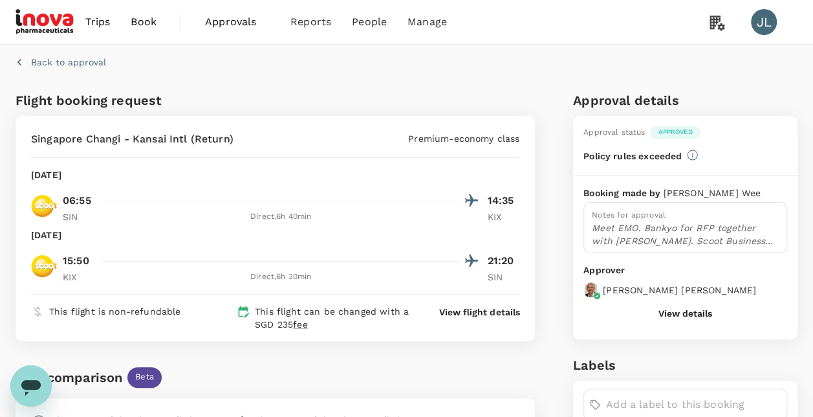
click at [288, 133] on div "Singapore Changi - Kansai Intl (Return) Premium-economy class" at bounding box center [275, 139] width 488 height 16
click at [262, 75] on div "Back to approval" at bounding box center [403, 59] width 787 height 40
click at [94, 63] on p "Back to approval" at bounding box center [68, 62] width 75 height 13
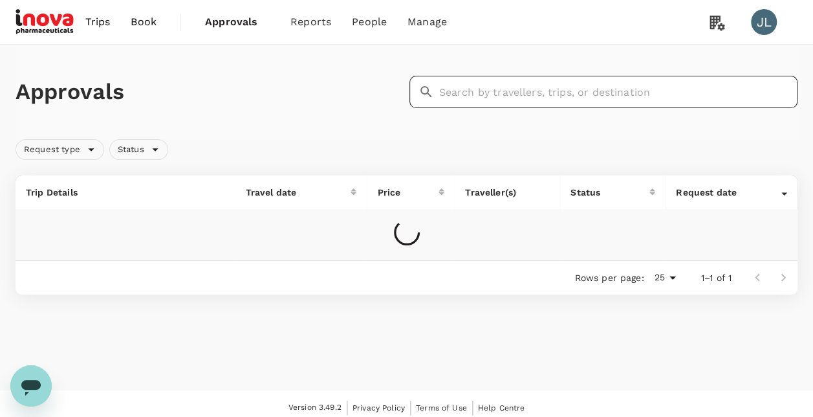
click at [463, 95] on input "text" at bounding box center [618, 92] width 359 height 32
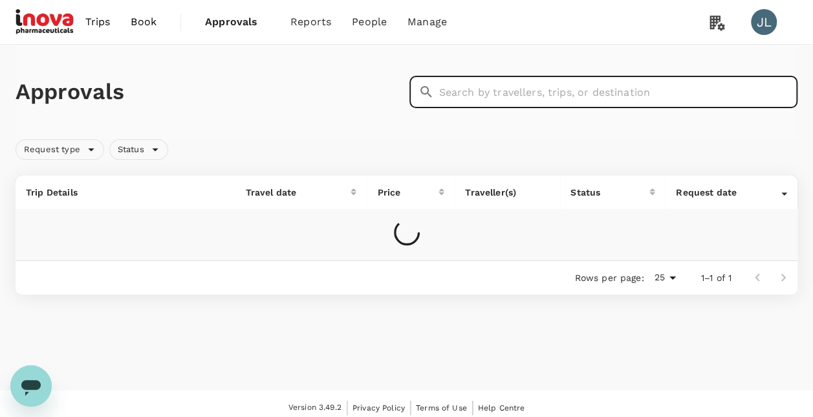
paste input "A20250806613920"
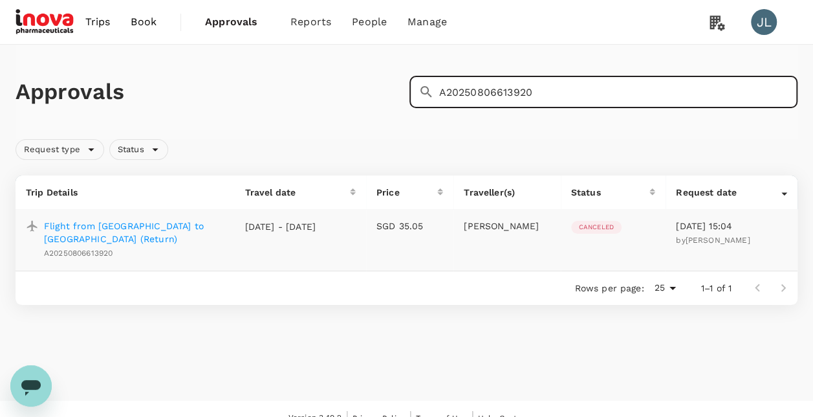
click at [532, 91] on input "A20250806613920" at bounding box center [618, 92] width 359 height 32
click at [534, 91] on input "A20250806613920" at bounding box center [618, 92] width 359 height 32
type input "A20250806613920"
click at [204, 228] on p "Flight from [GEOGRAPHIC_DATA] to [GEOGRAPHIC_DATA] (Return)" at bounding box center [134, 232] width 180 height 26
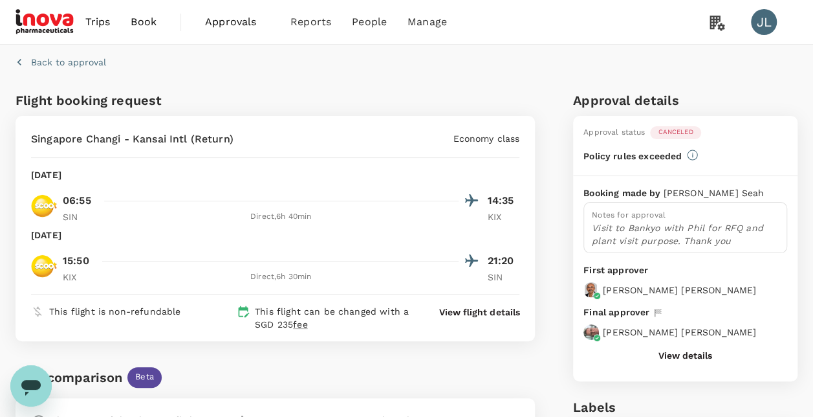
click at [358, 239] on div "[DATE]" at bounding box center [275, 234] width 488 height 13
click at [335, 70] on div "Back to approval" at bounding box center [403, 59] width 787 height 40
click at [100, 62] on p "Back to approval" at bounding box center [68, 62] width 75 height 13
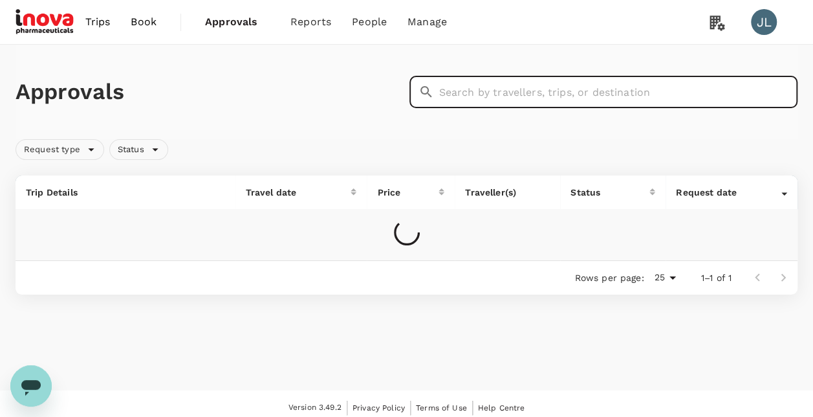
click at [475, 94] on input "text" at bounding box center [618, 92] width 359 height 32
paste input "A20250804162775"
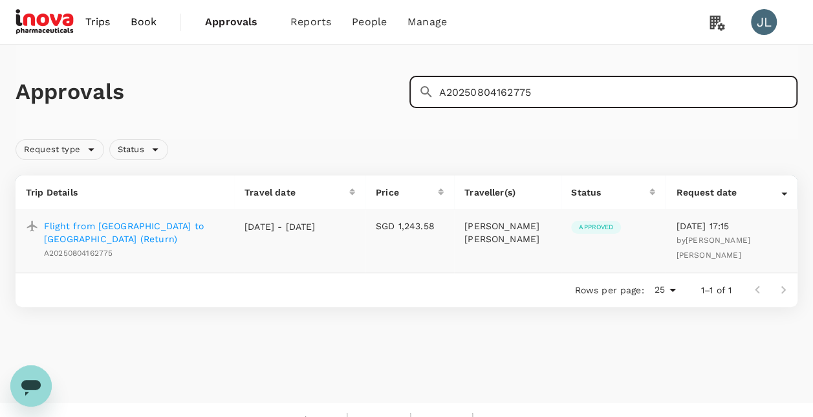
click at [530, 91] on input "A20250804162775" at bounding box center [618, 92] width 359 height 32
type input "A20250804162775"
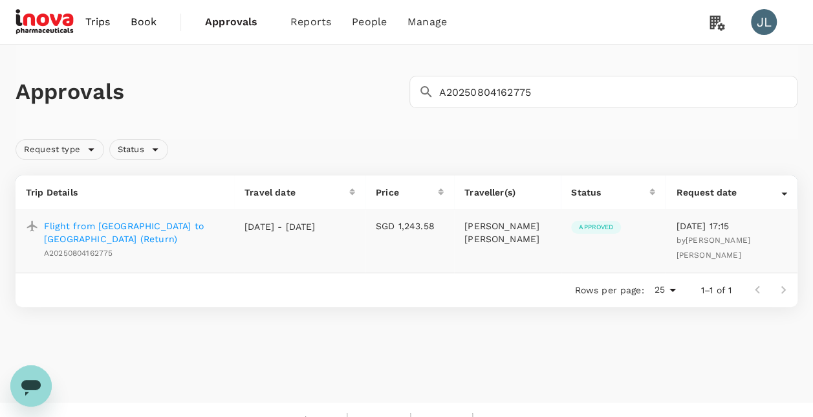
click at [210, 224] on p "Flight from [GEOGRAPHIC_DATA] to [GEOGRAPHIC_DATA] (Return)" at bounding box center [134, 232] width 180 height 26
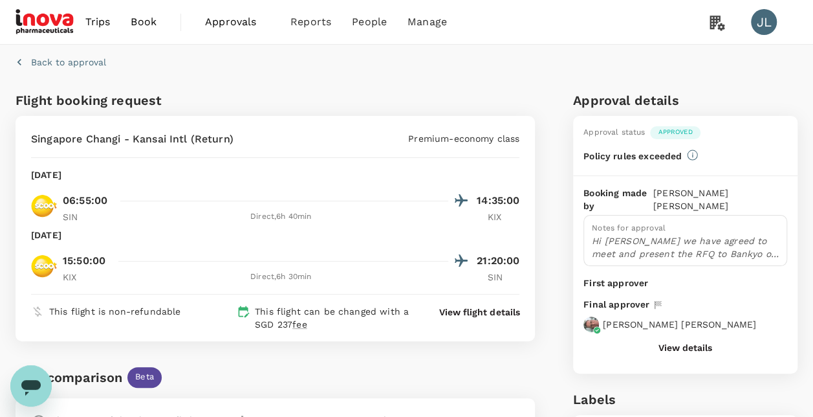
click at [282, 136] on div "Singapore Changi - Kansai Intl (Return) Premium-economy class" at bounding box center [275, 139] width 488 height 16
